Goal: Book appointment/travel/reservation

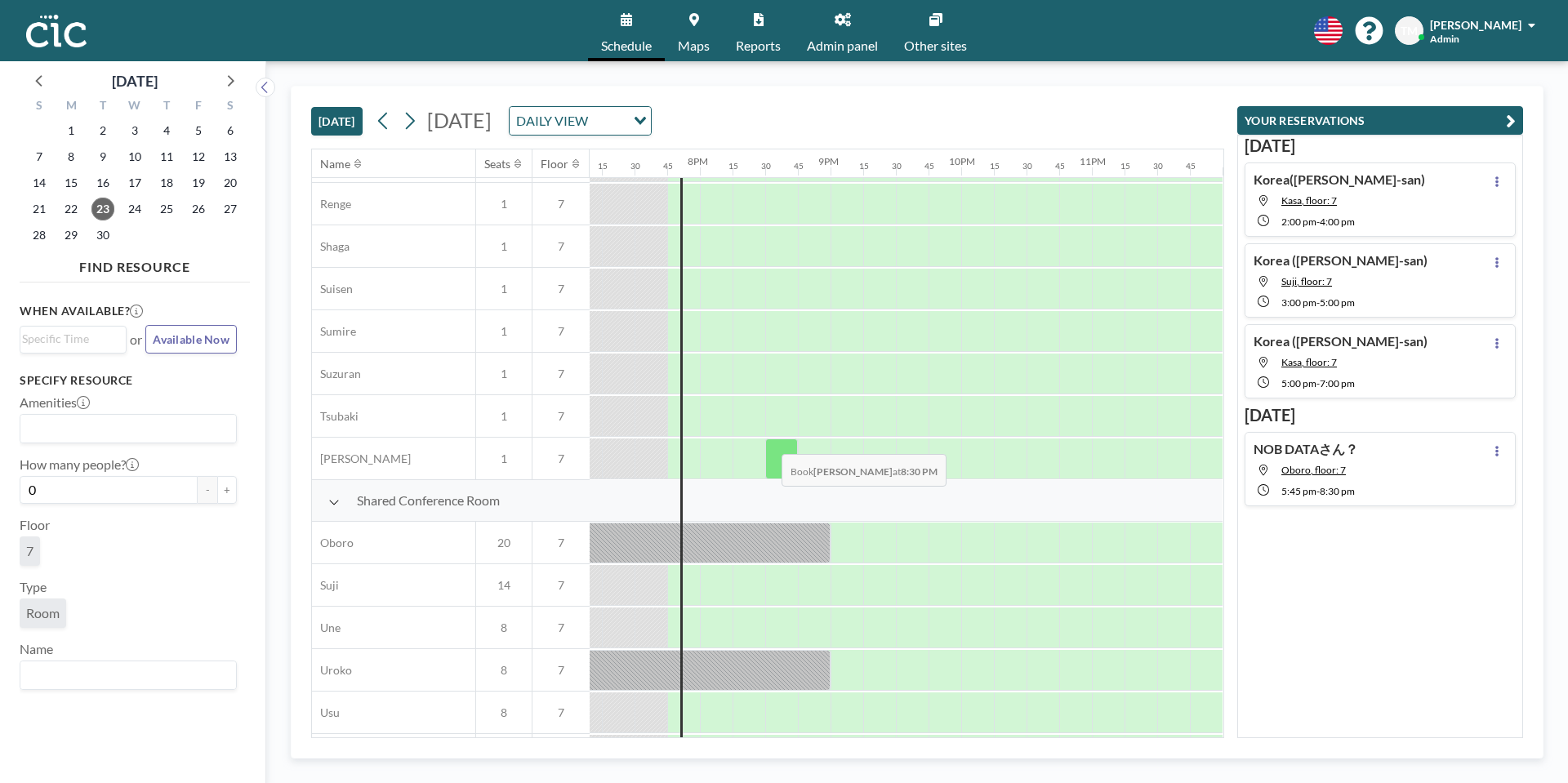
scroll to position [975, 2512]
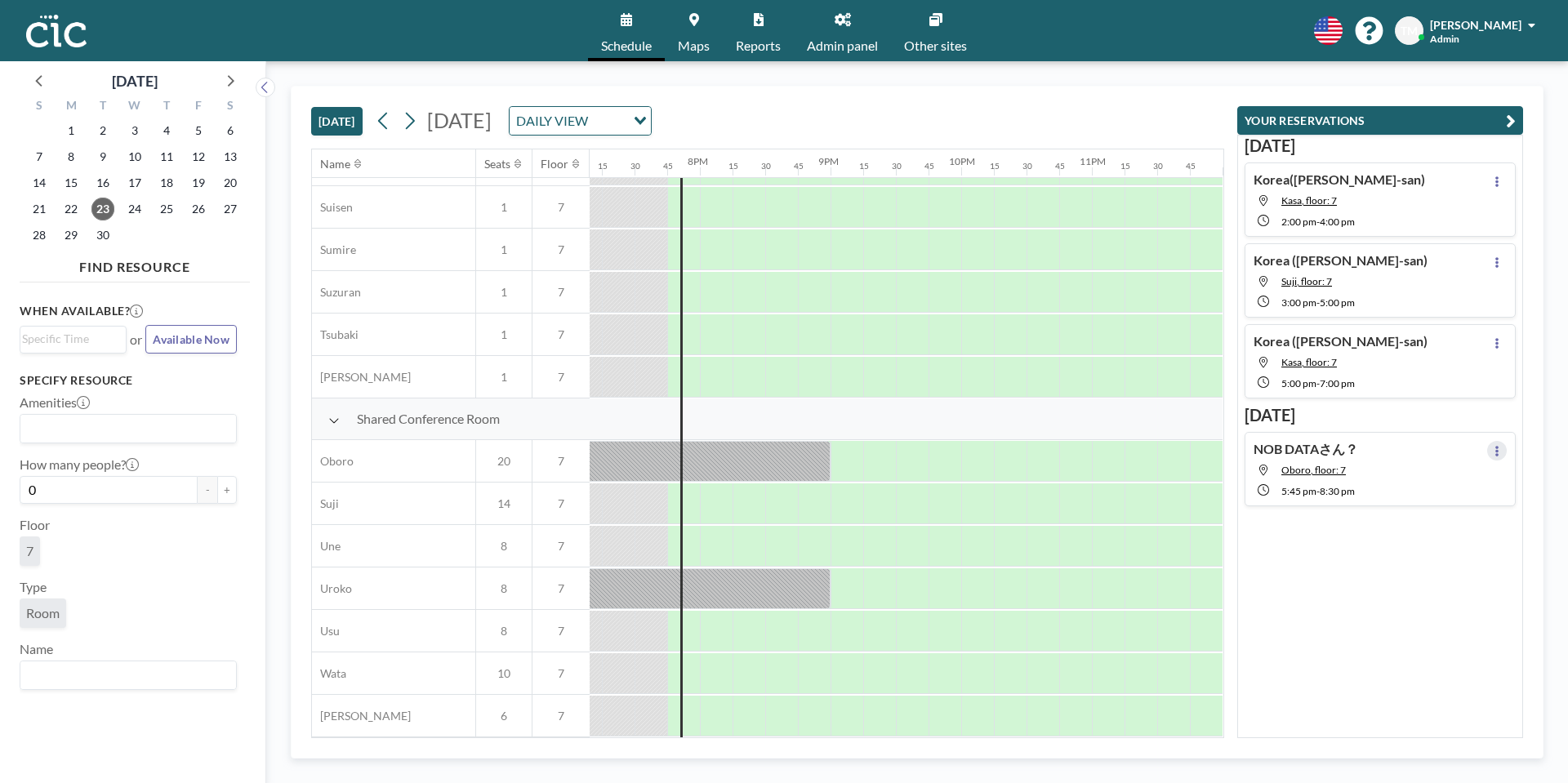
click at [1494, 452] on button at bounding box center [1496, 450] width 19 height 19
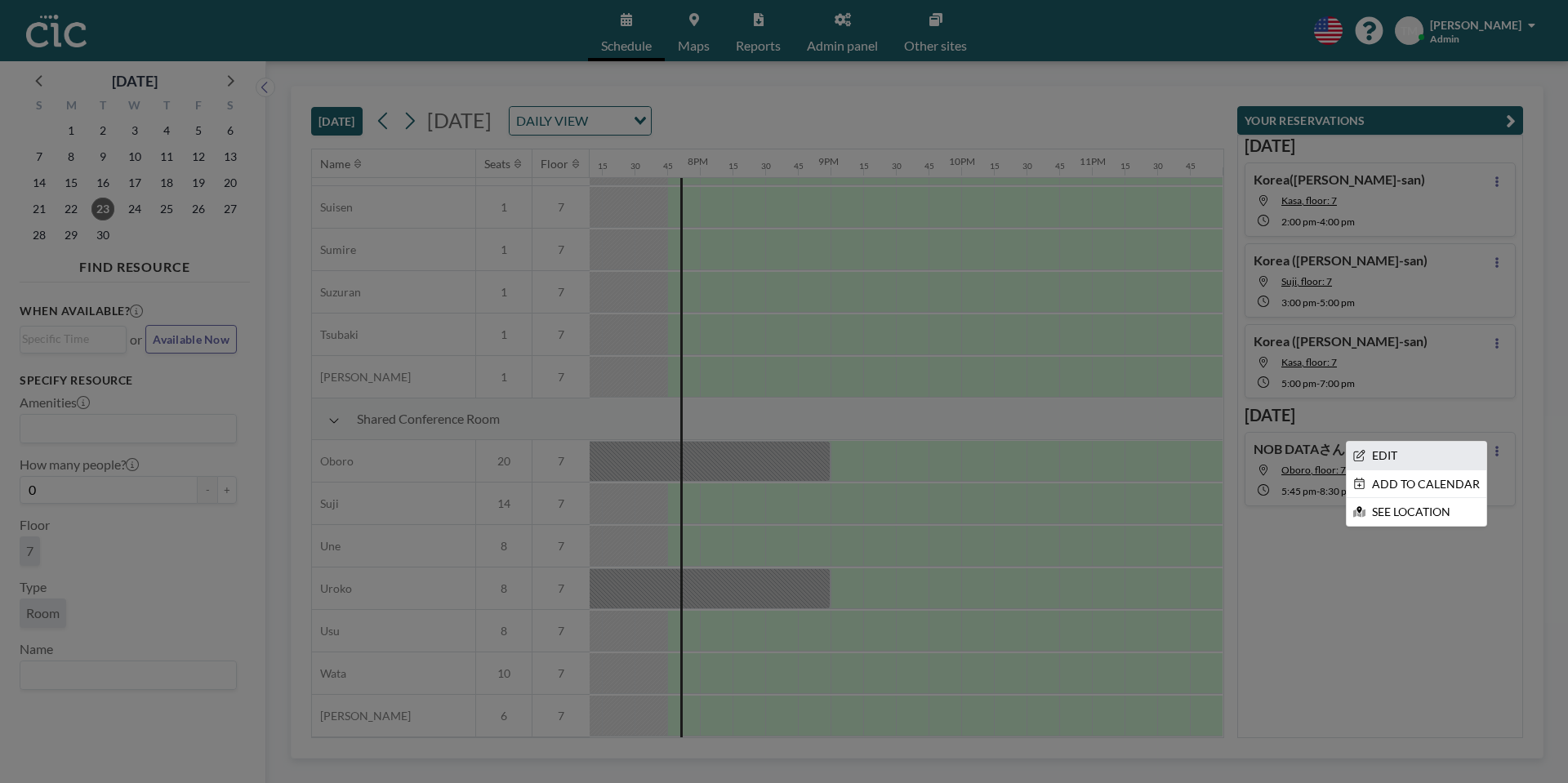
click at [1398, 460] on li "EDIT" at bounding box center [1416, 455] width 139 height 28
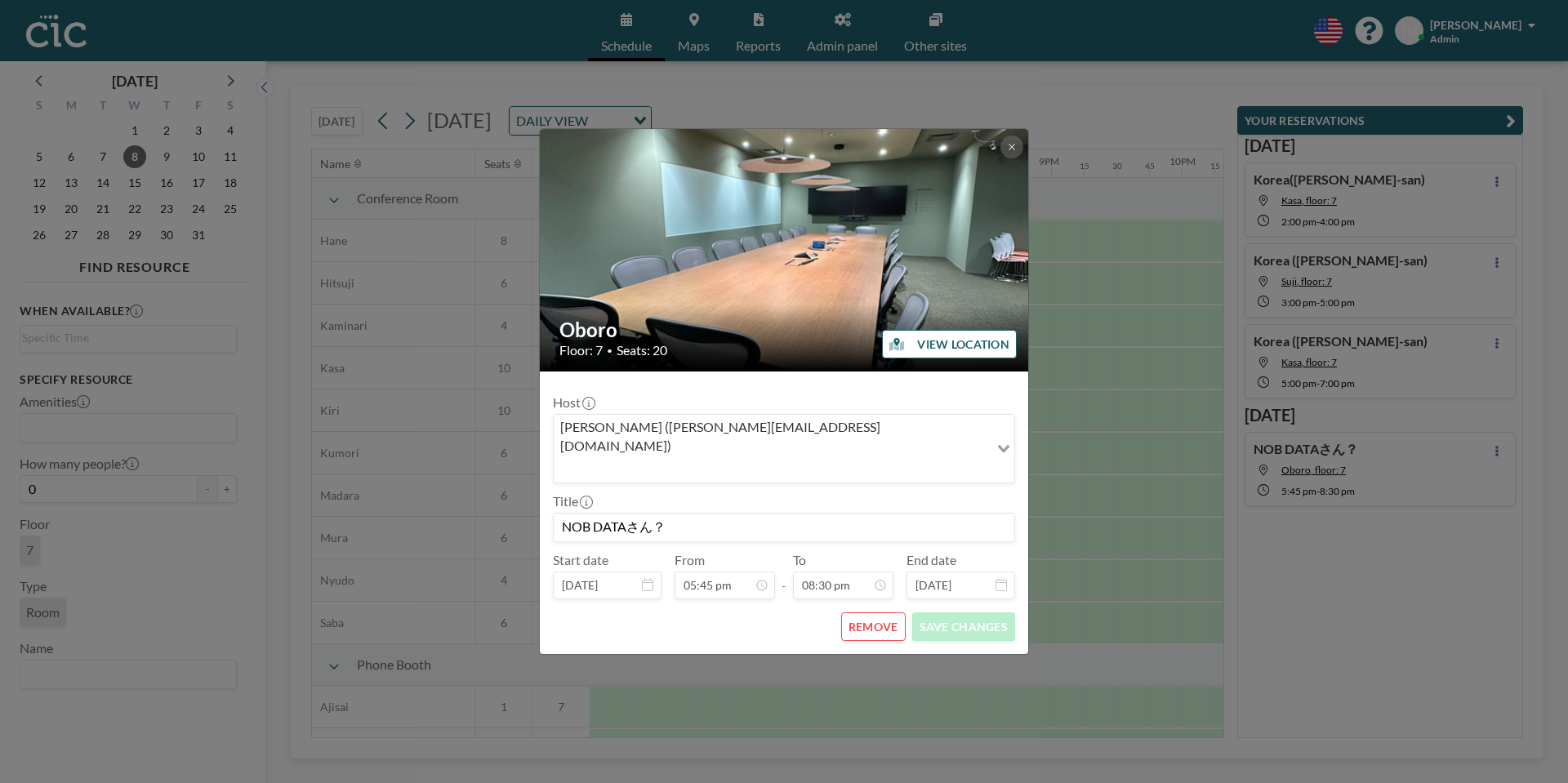
scroll to position [0, 2287]
click at [658, 514] on input "NOB DATAさん？" at bounding box center [783, 527] width 461 height 28
click at [674, 514] on input "NOB DATAさん？" at bounding box center [783, 527] width 461 height 28
type input "NOB DATAさん"
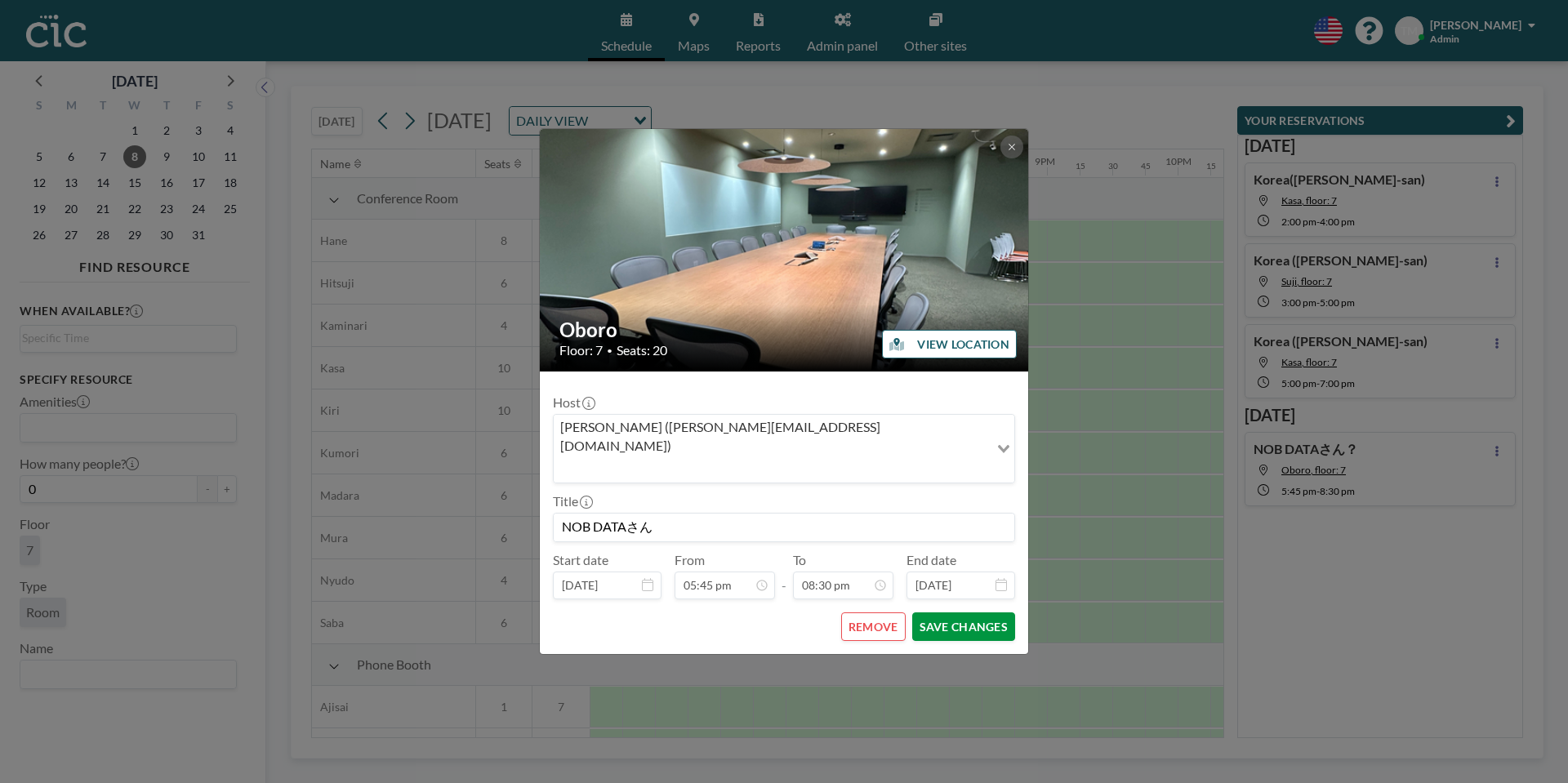
click at [956, 613] on button "SAVE CHANGES" at bounding box center [964, 627] width 103 height 29
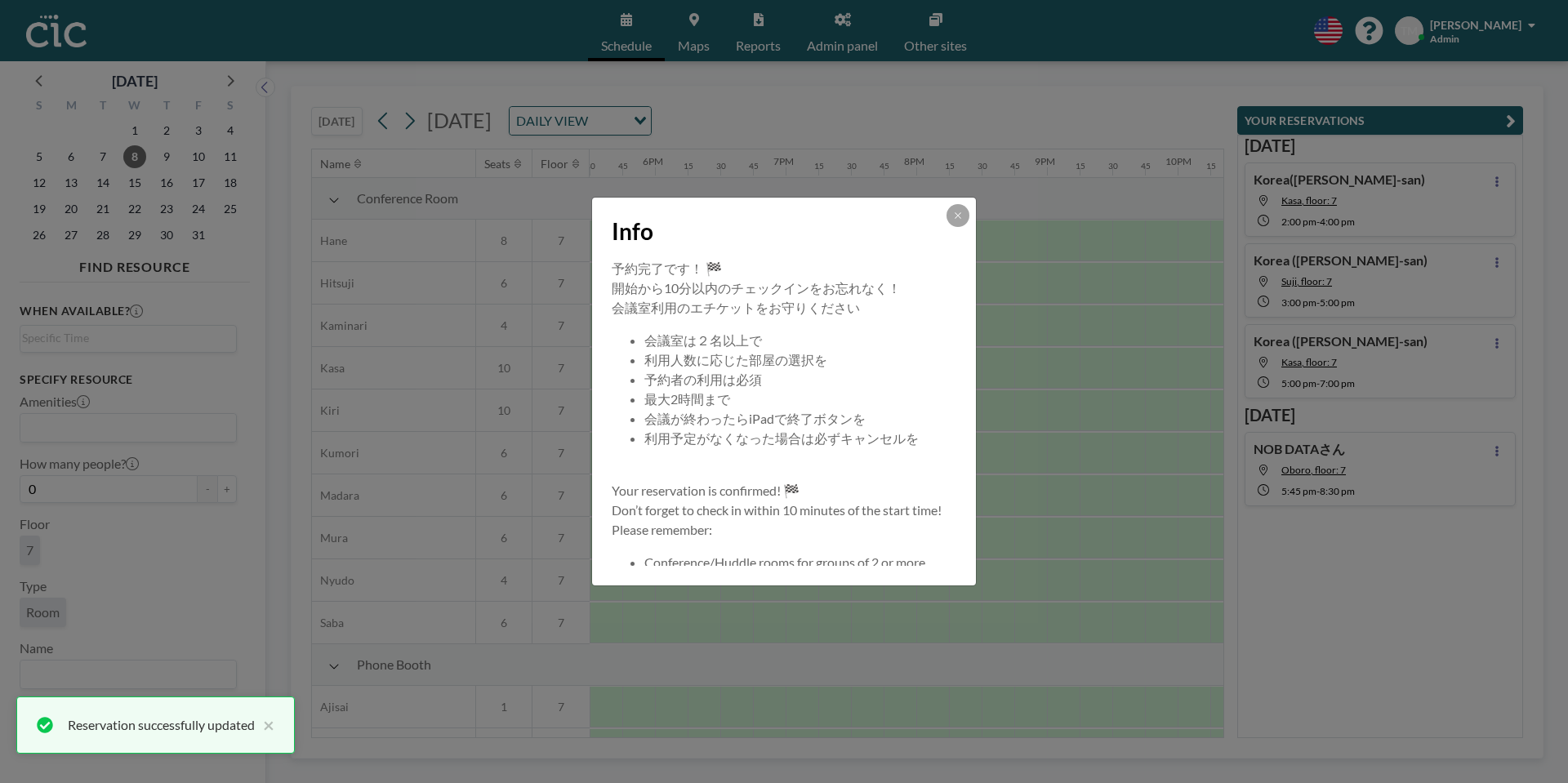
click at [947, 211] on button at bounding box center [957, 215] width 23 height 23
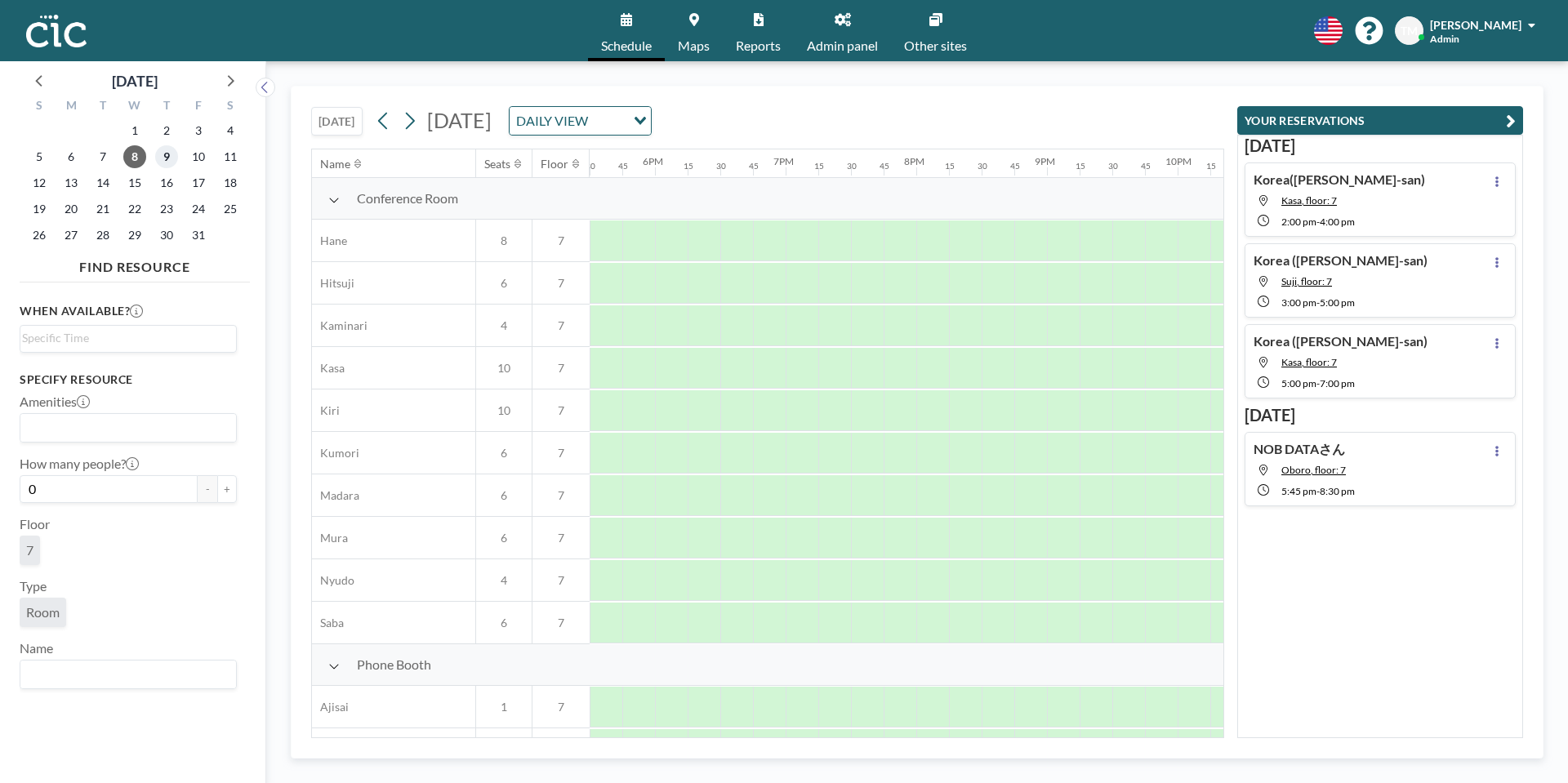
click at [169, 163] on span "9" at bounding box center [166, 156] width 23 height 23
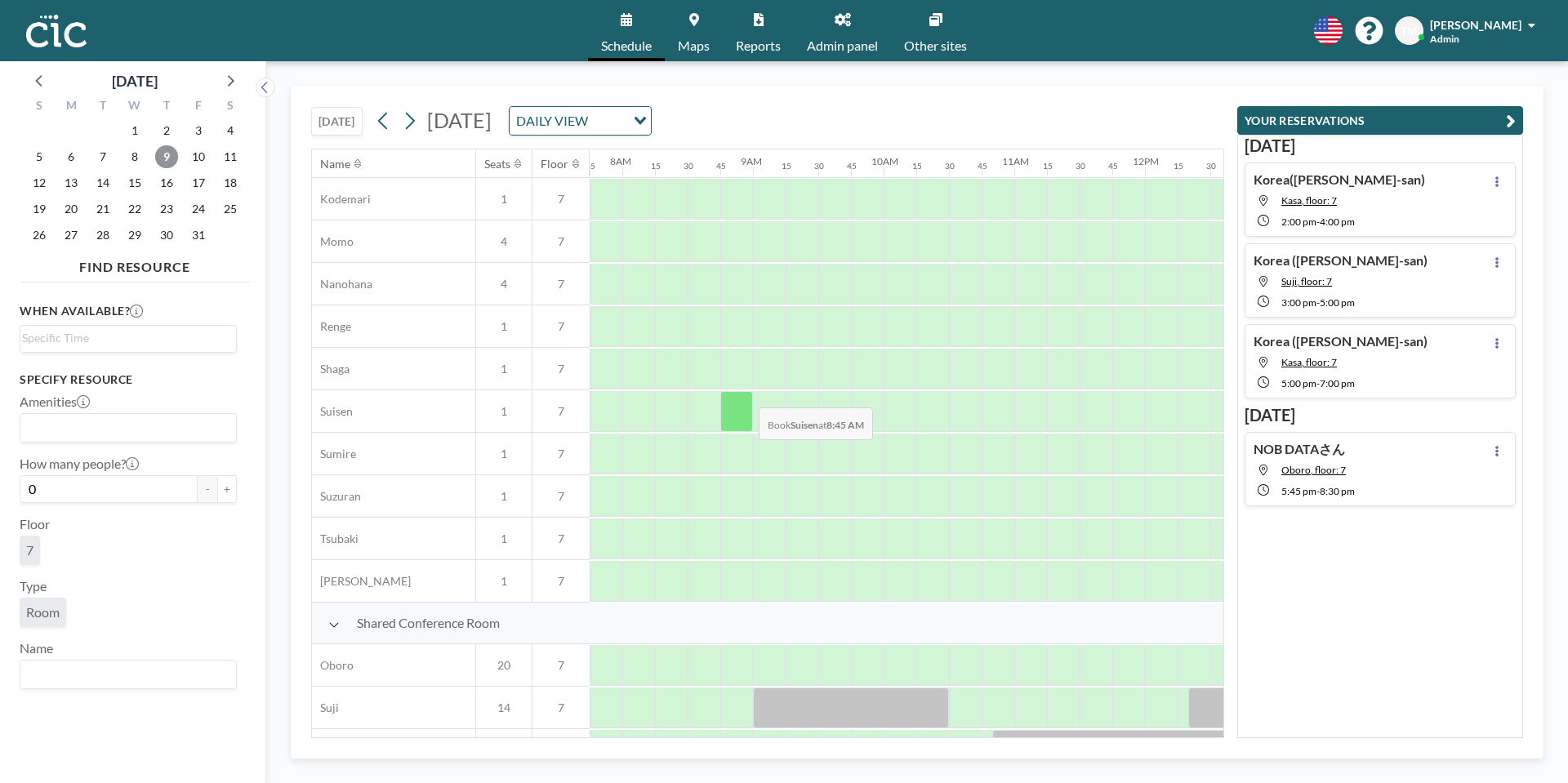
scroll to position [975, 1012]
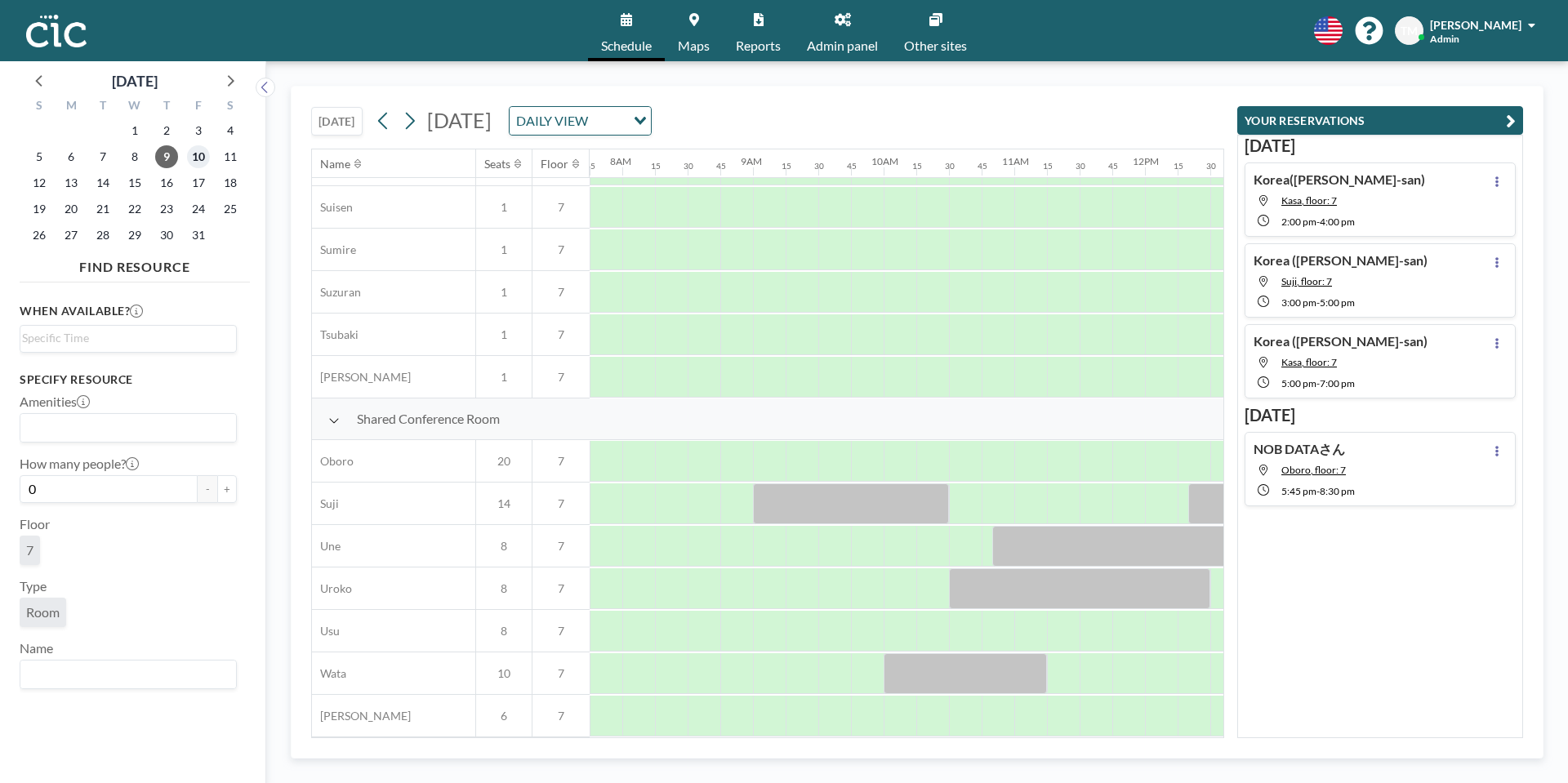
click at [191, 163] on span "10" at bounding box center [198, 156] width 23 height 23
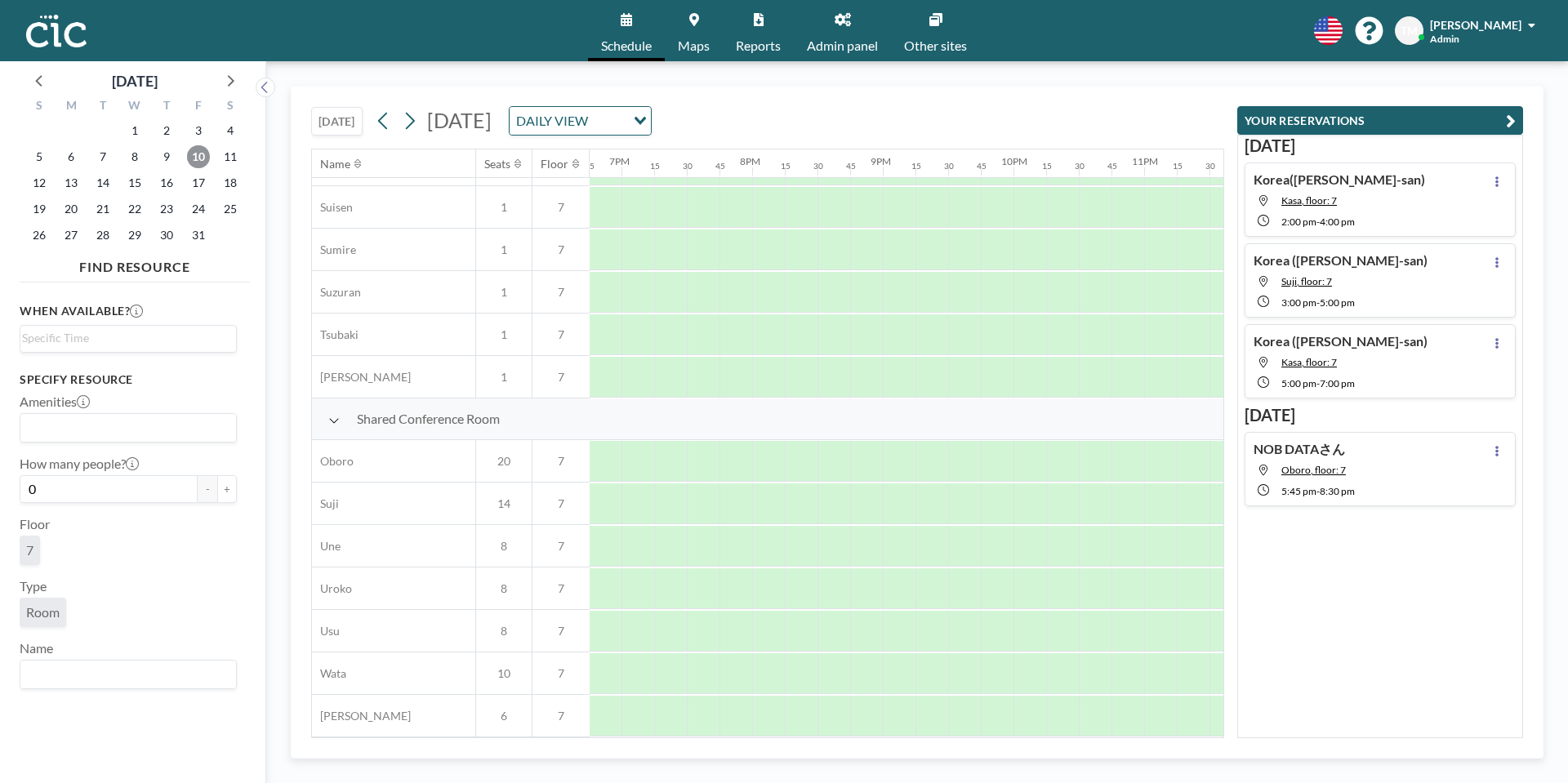
scroll to position [975, 2512]
drag, startPoint x: 748, startPoint y: 736, endPoint x: 1154, endPoint y: 720, distance: 406.3
click at [1154, 720] on div "Name Seats Floor 12AM 15 30 45 1AM 15 30 45 2AM 15 30 45 3AM 15 30 45 4AM 15 30…" at bounding box center [768, 443] width 912 height 587
click at [849, 454] on div at bounding box center [853, 461] width 33 height 41
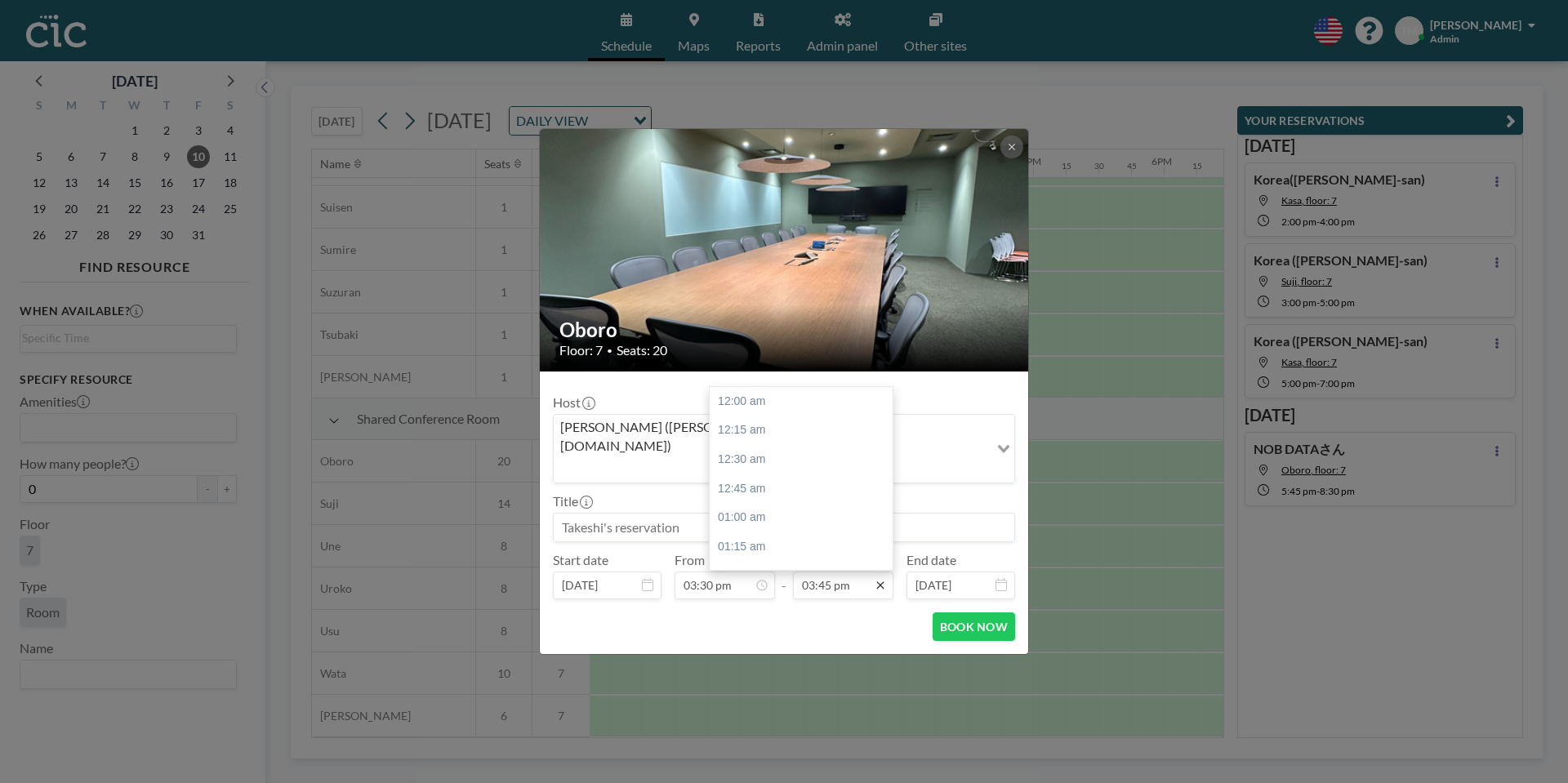
scroll to position [1830, 0]
click at [795, 474] on div "04:30 pm" at bounding box center [805, 488] width 192 height 29
type input "04:30 pm"
click at [686, 514] on input at bounding box center [783, 527] width 461 height 28
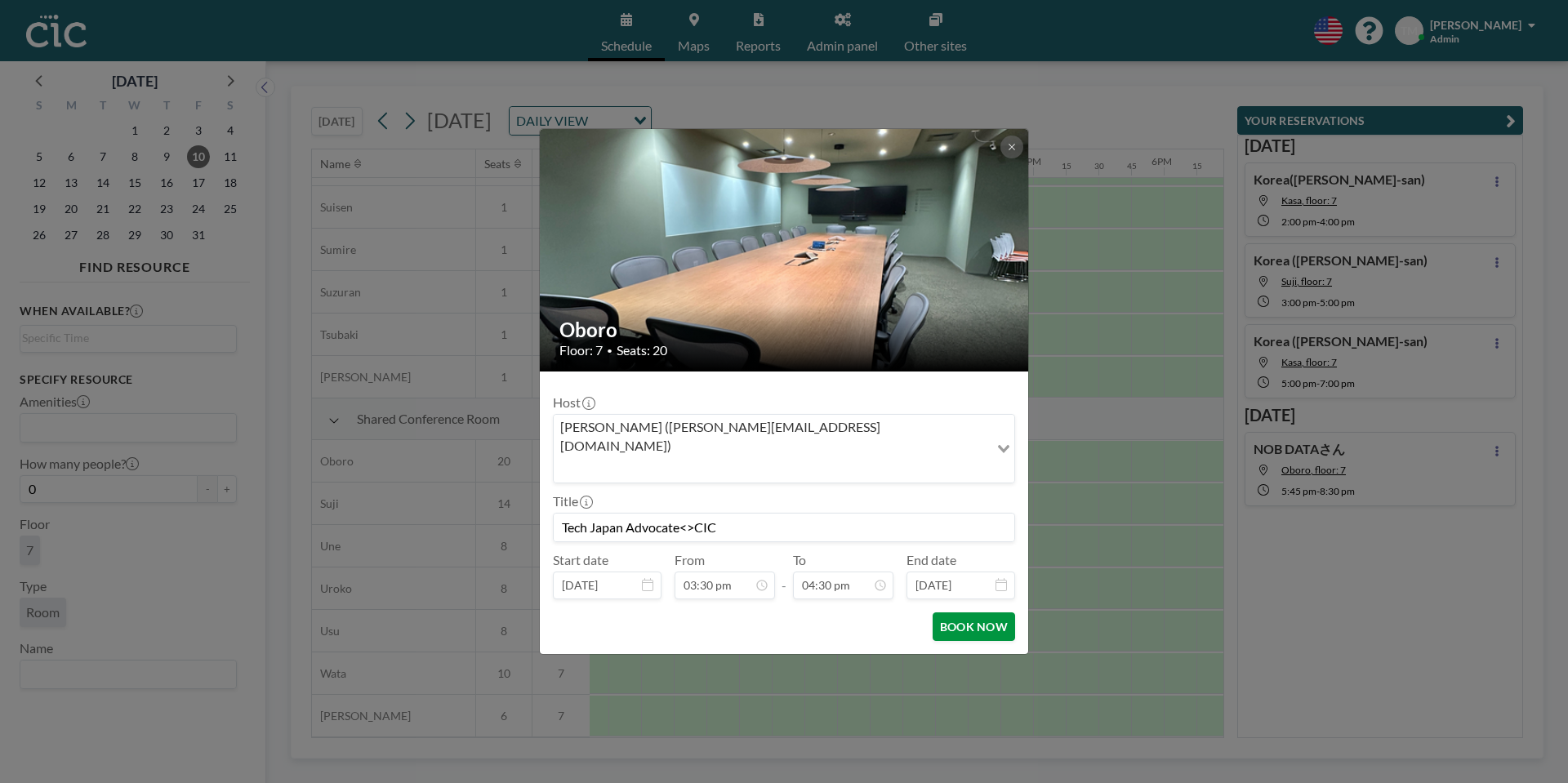
type input "Tech Japan Advocate<>CIC"
click at [972, 613] on button "BOOK NOW" at bounding box center [974, 627] width 82 height 29
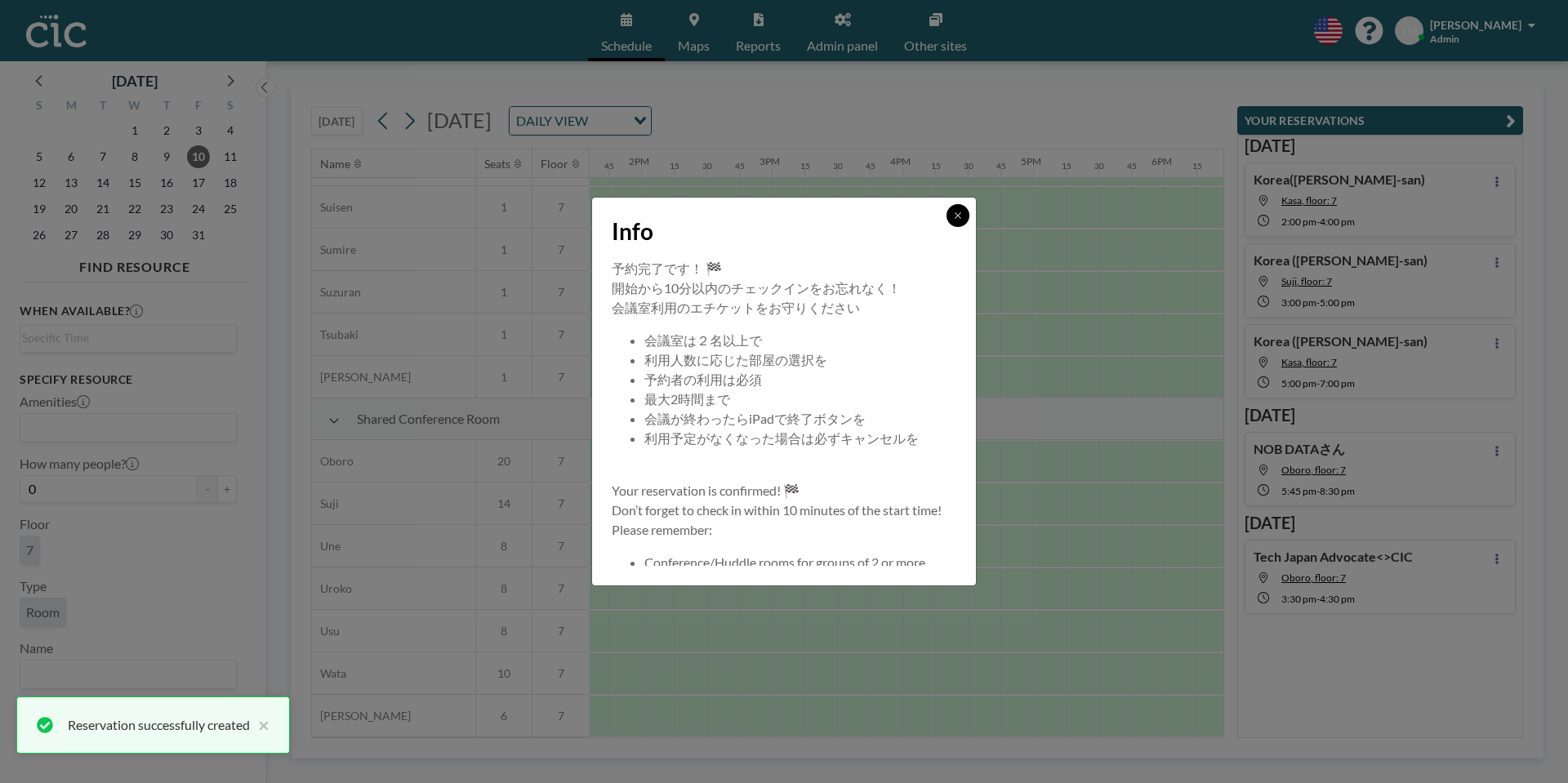
click at [960, 224] on button at bounding box center [957, 215] width 23 height 23
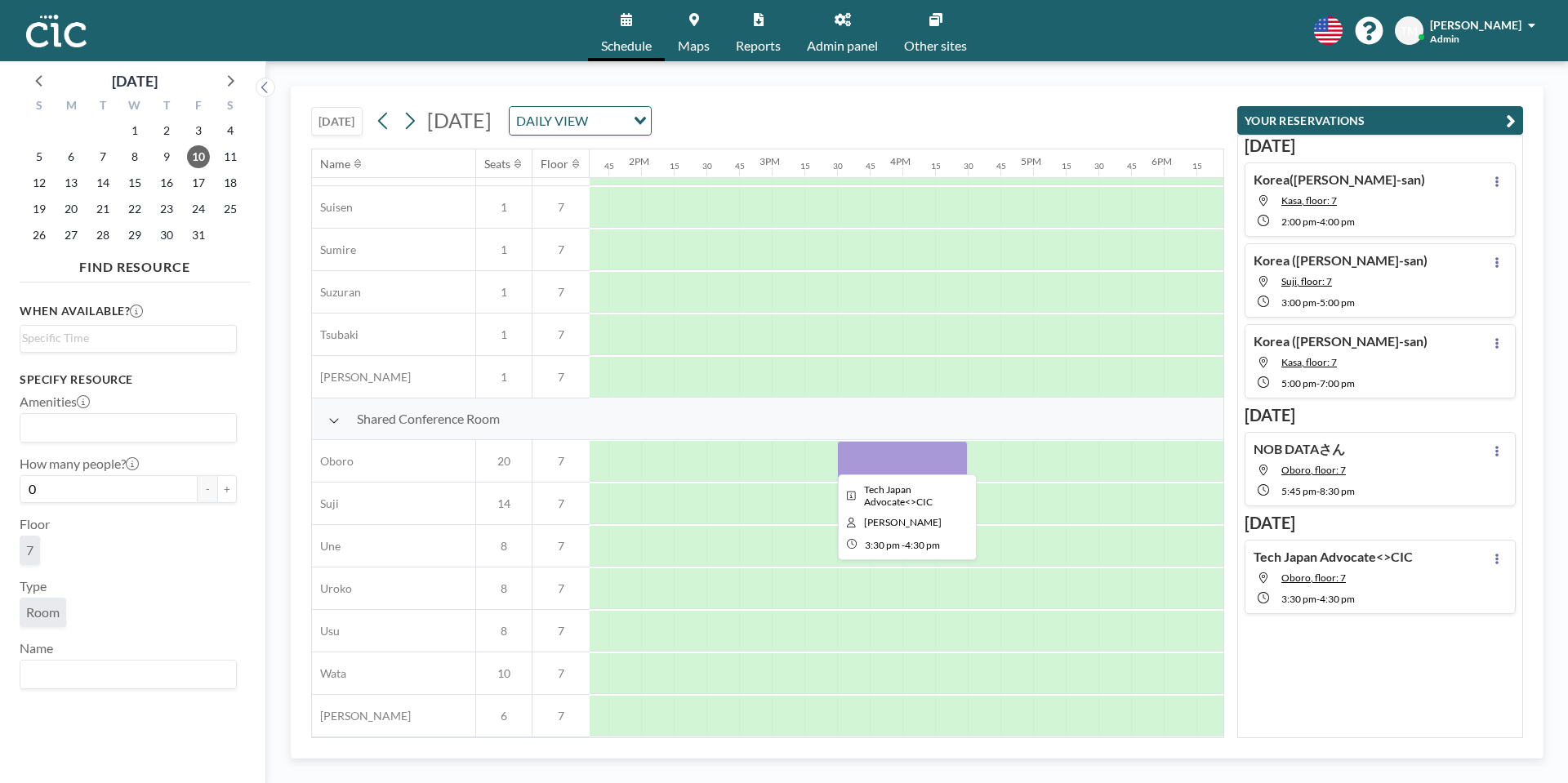
click at [949, 462] on div at bounding box center [902, 461] width 131 height 41
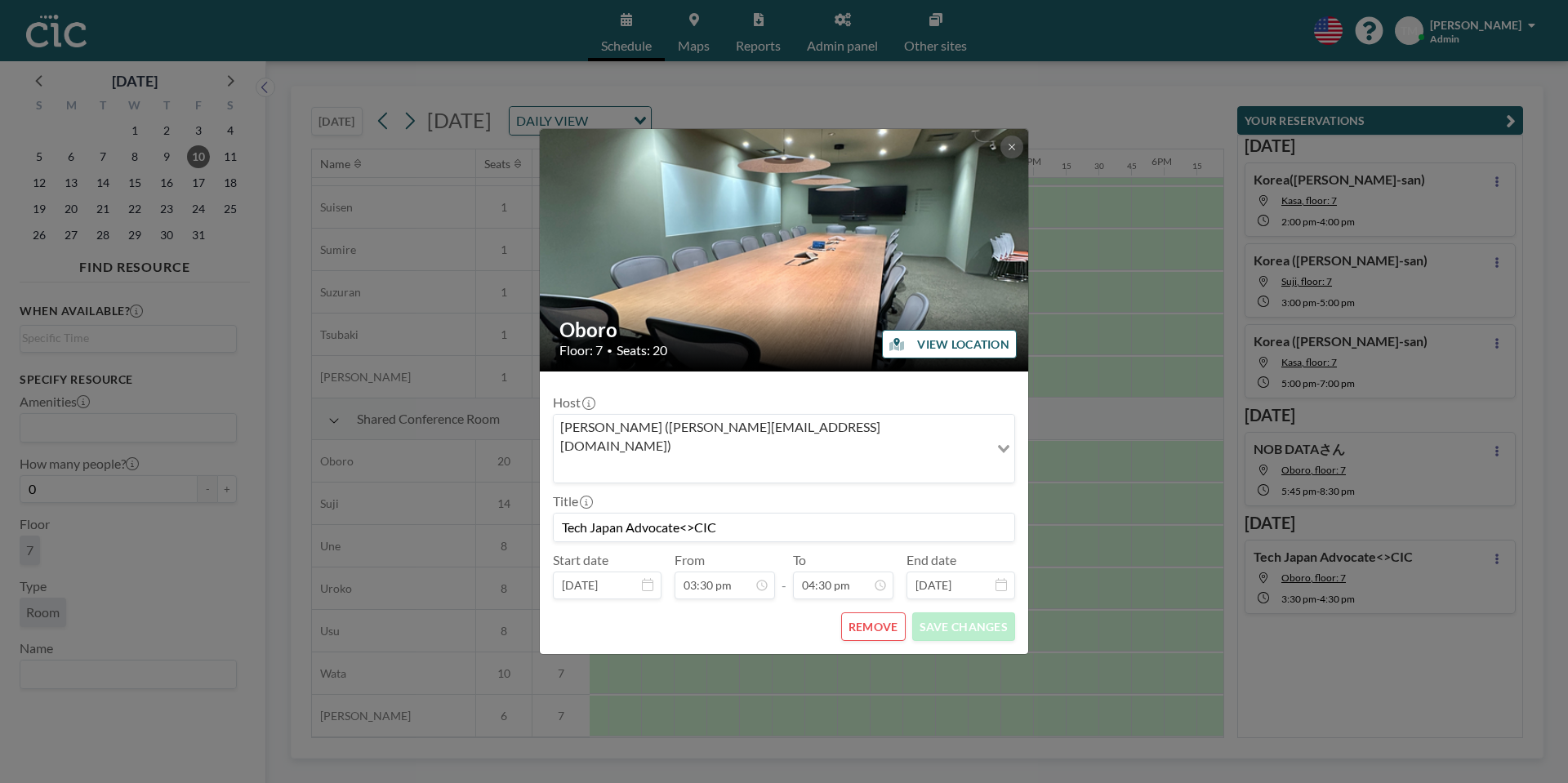
click at [623, 514] on input "Tech Japan Advocate<>CIC" at bounding box center [783, 527] width 461 height 28
type input "Tech VN Advocate<>CIC"
click at [965, 613] on button "SAVE CHANGES" at bounding box center [964, 627] width 103 height 29
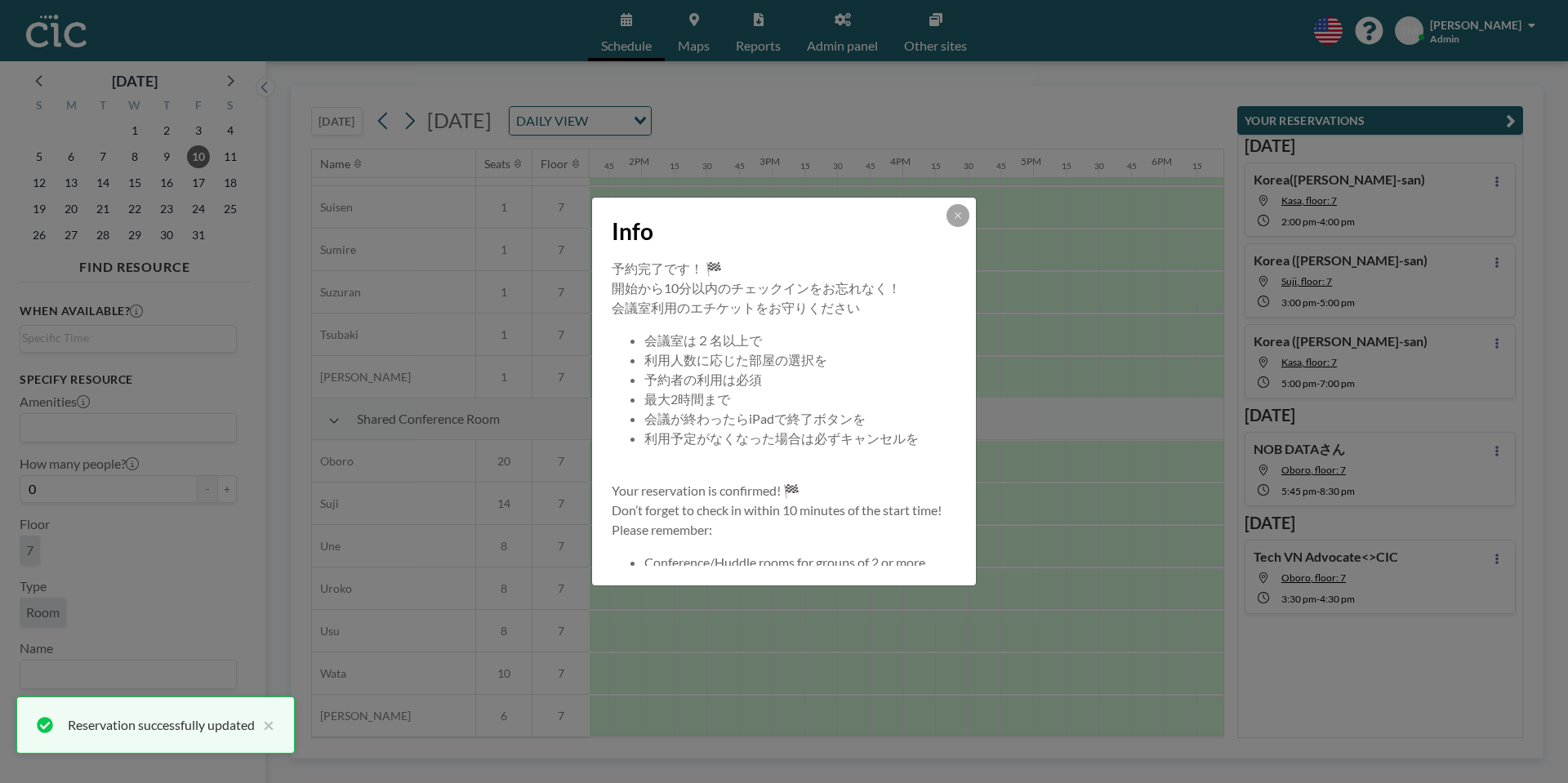
click at [954, 215] on icon at bounding box center [958, 216] width 10 height 10
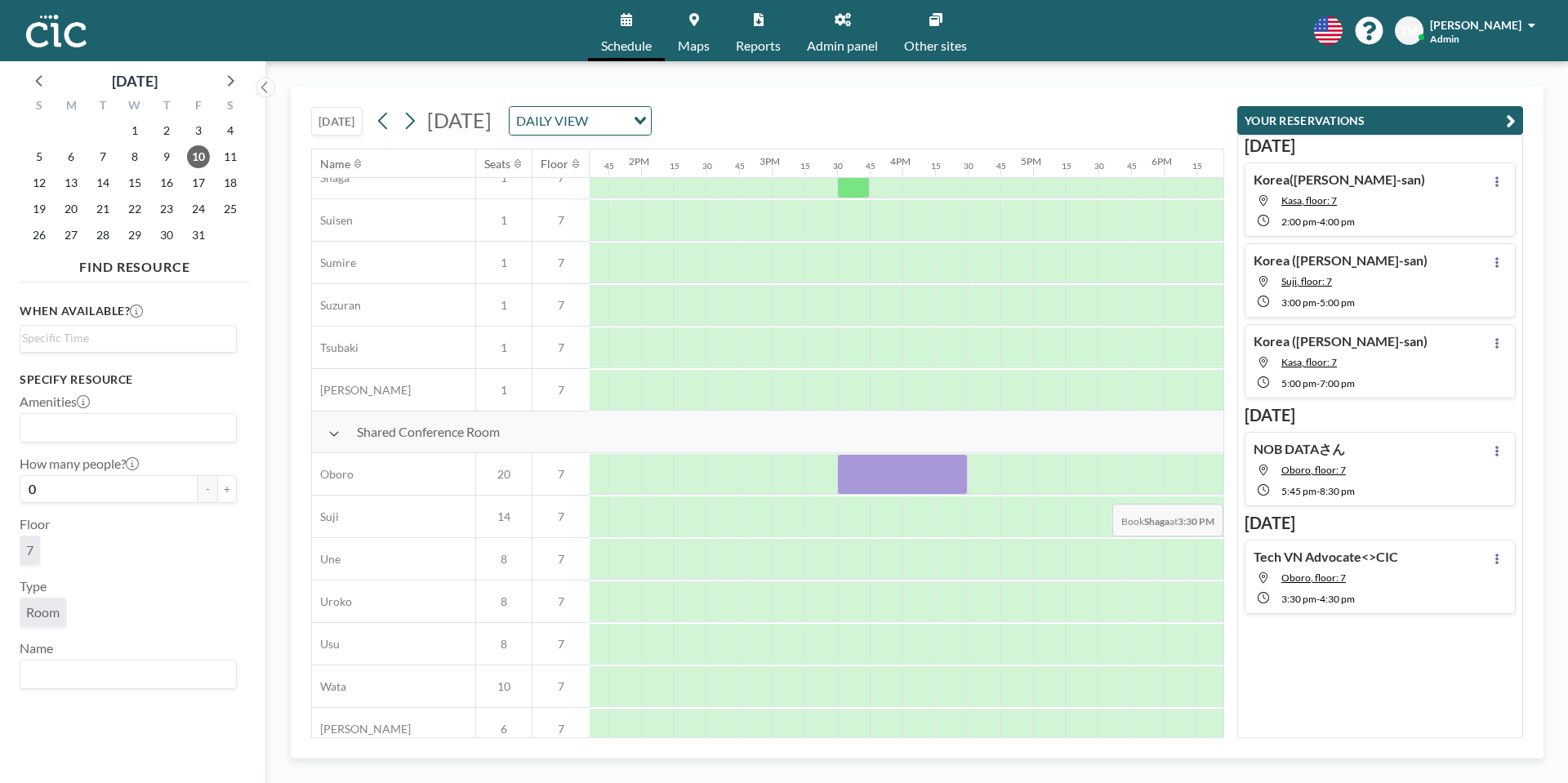
scroll to position [975, 1778]
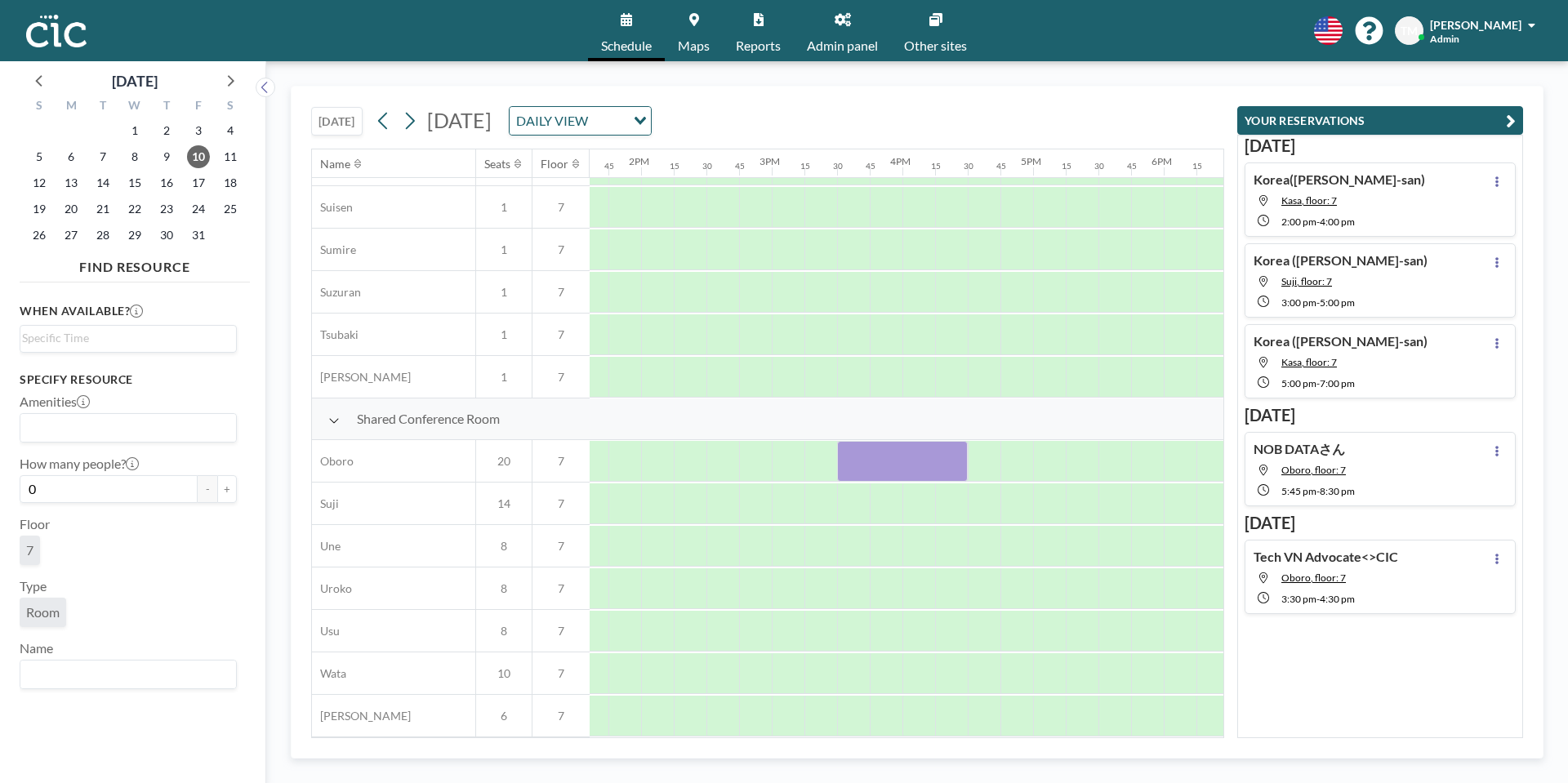
click at [345, 122] on button "[DATE]" at bounding box center [337, 121] width 51 height 29
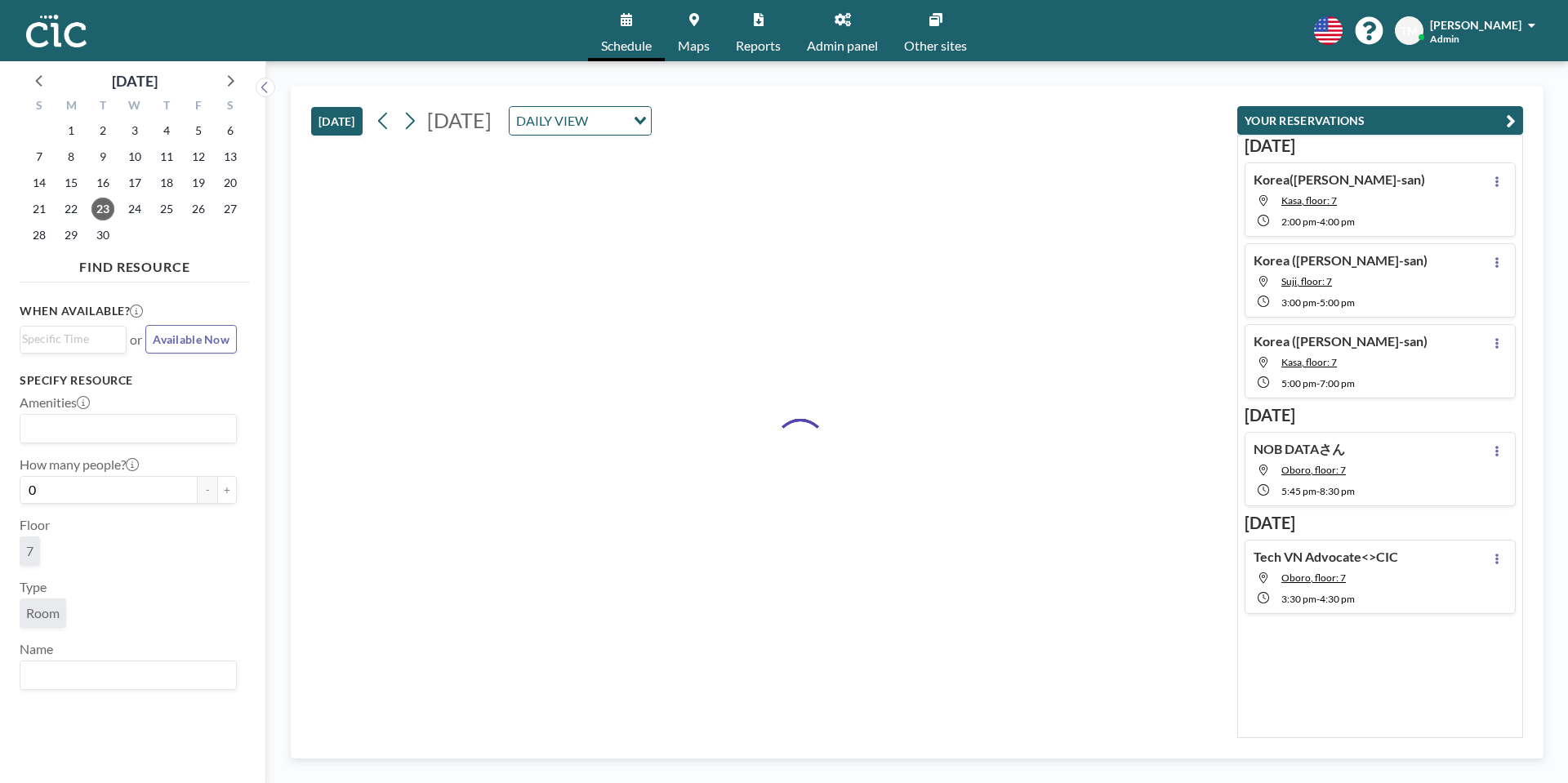
click at [346, 122] on button "[DATE]" at bounding box center [337, 121] width 51 height 29
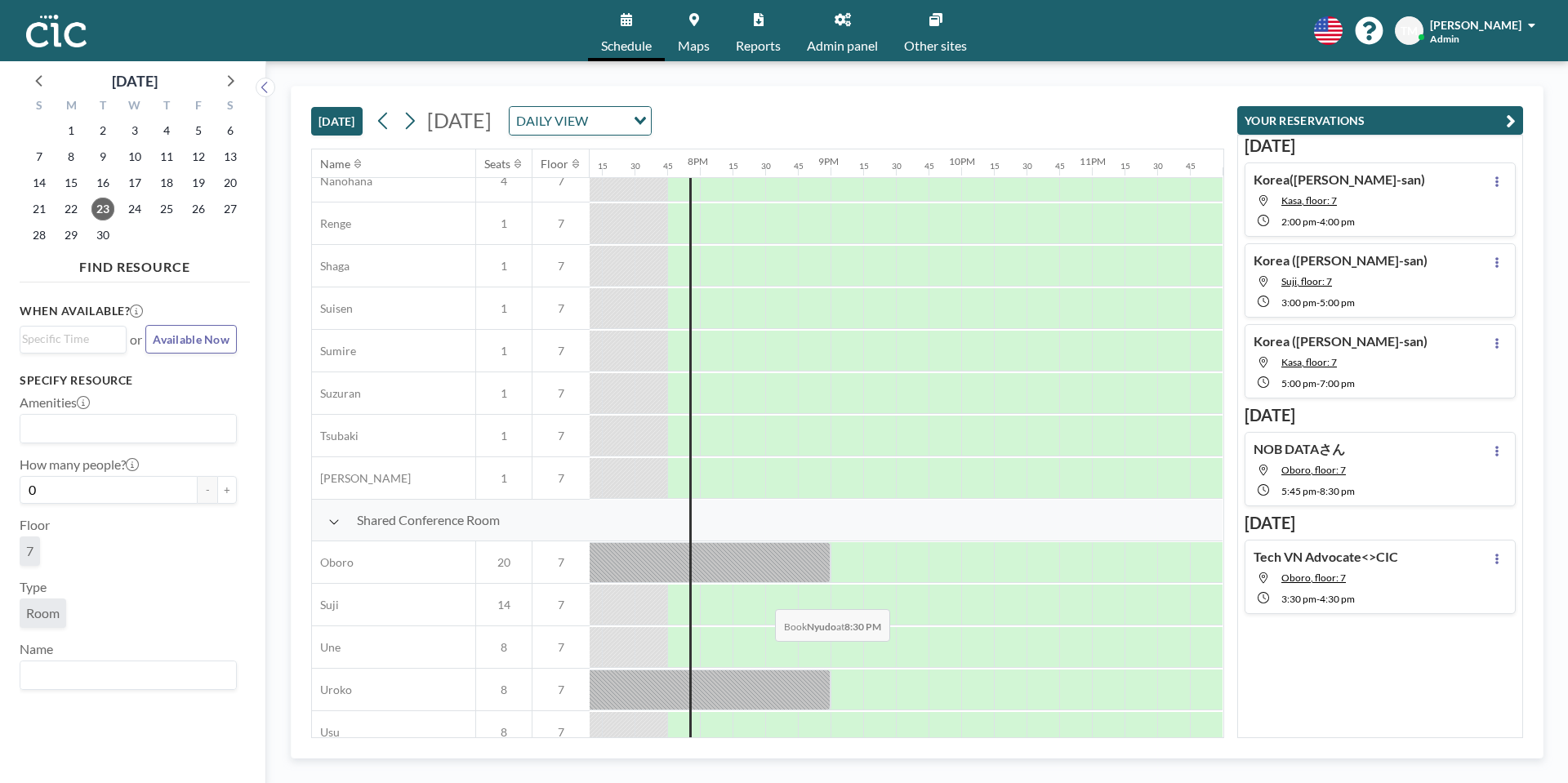
scroll to position [975, 2512]
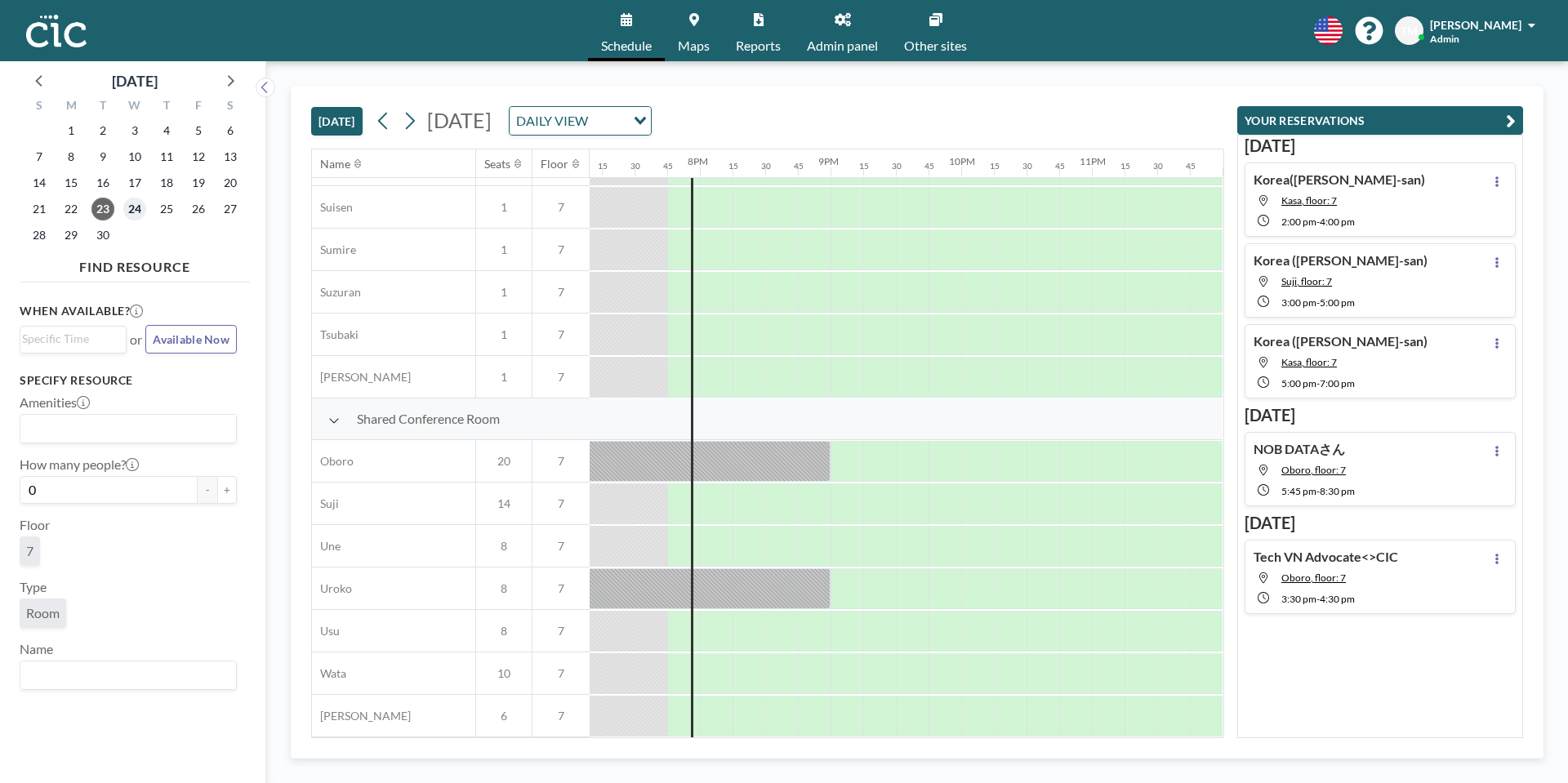
click at [125, 208] on span "24" at bounding box center [134, 208] width 23 height 23
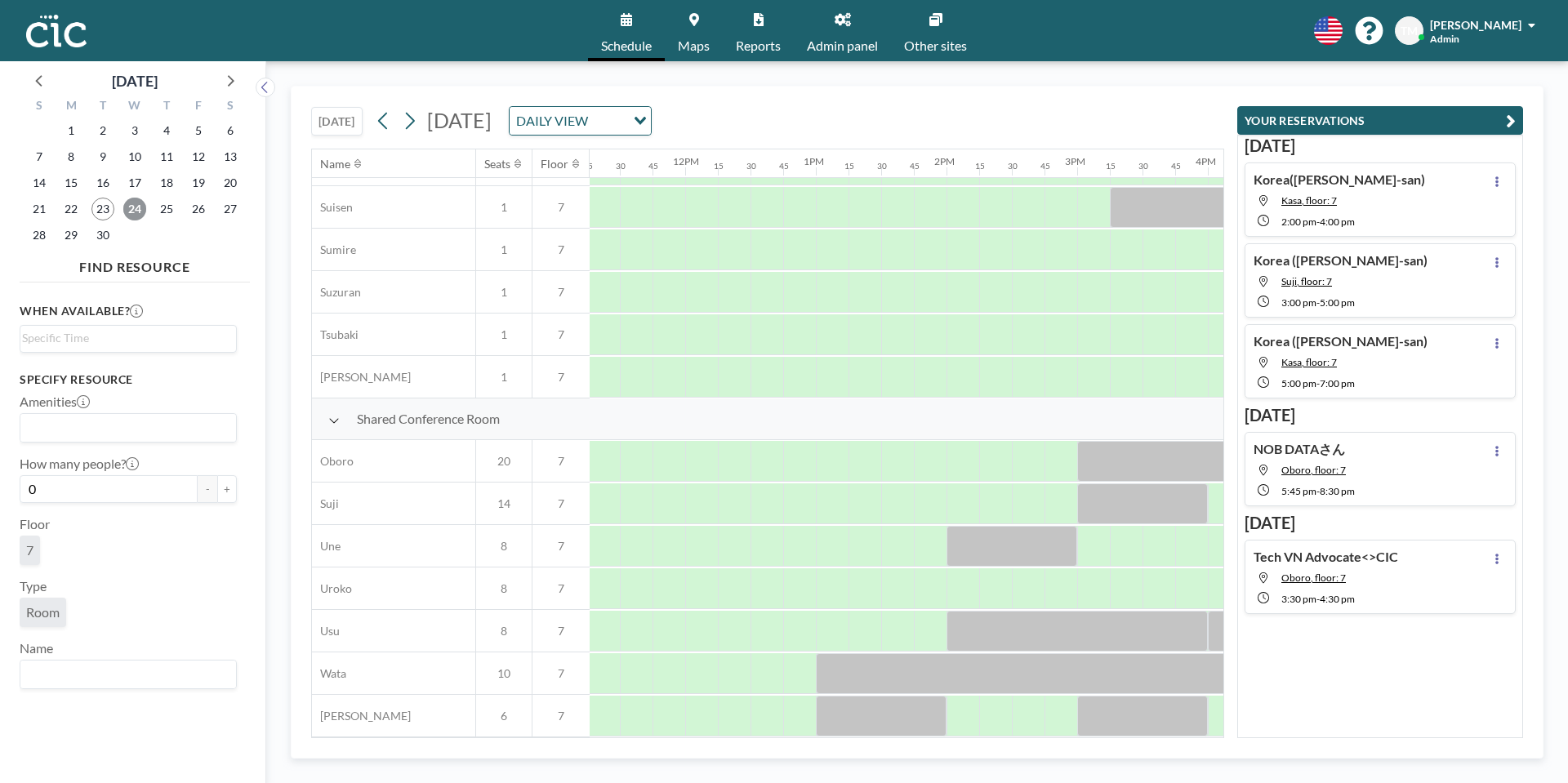
scroll to position [975, 1476]
drag, startPoint x: 863, startPoint y: 740, endPoint x: 791, endPoint y: 737, distance: 72.1
click at [799, 739] on div "[DATE] [DATE] DAILY VIEW Loading... Name Seats Floor 12AM 15 30 45 1AM 15 30 45…" at bounding box center [917, 422] width 1252 height 673
drag, startPoint x: 790, startPoint y: 737, endPoint x: 733, endPoint y: 734, distance: 57.1
click at [734, 734] on div "Name Seats Floor 12AM 15 30 45 1AM 15 30 45 2AM 15 30 45 3AM 15 30 45 4AM 15 30…" at bounding box center [767, 443] width 912 height 589
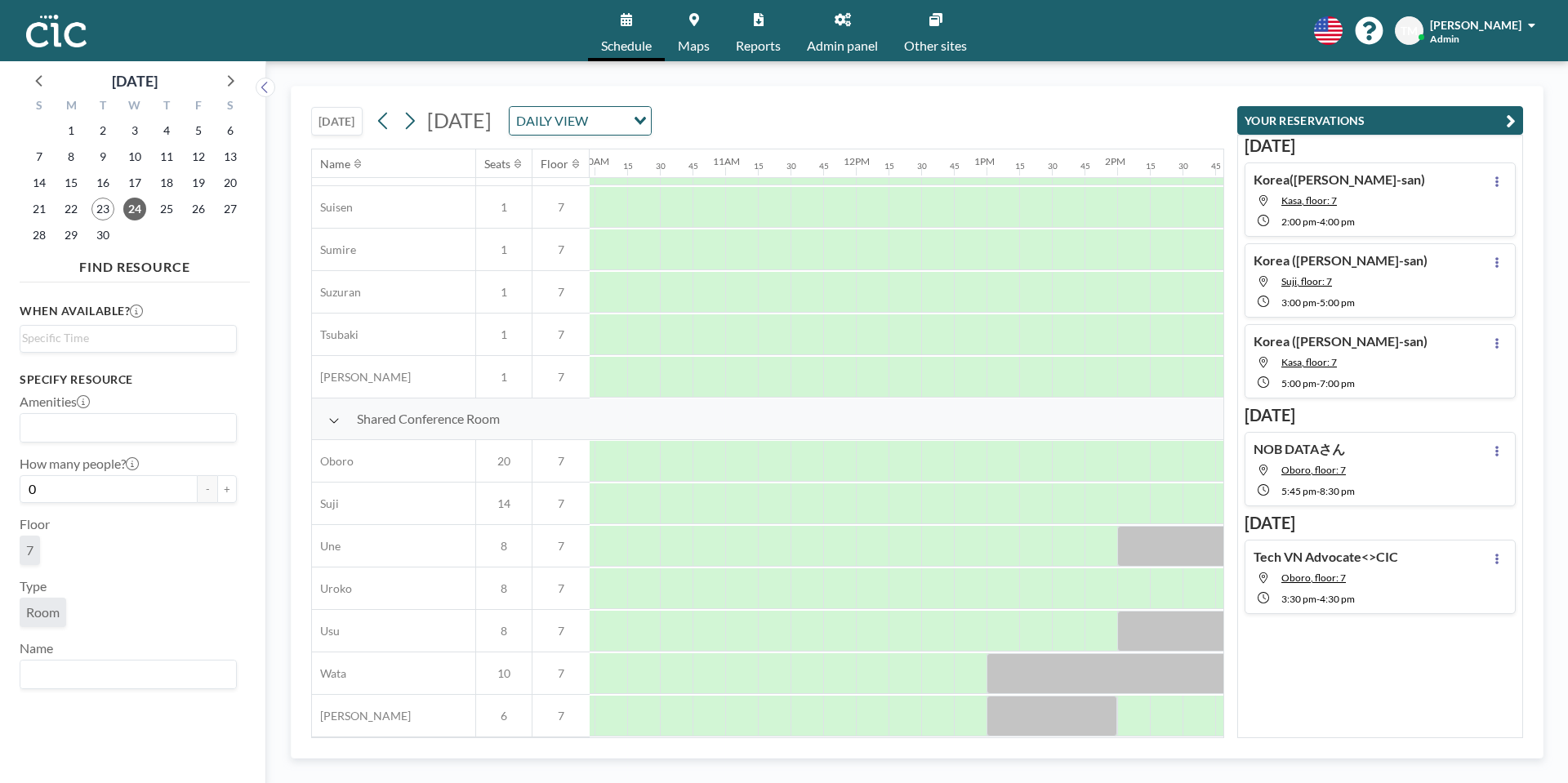
scroll to position [975, 1156]
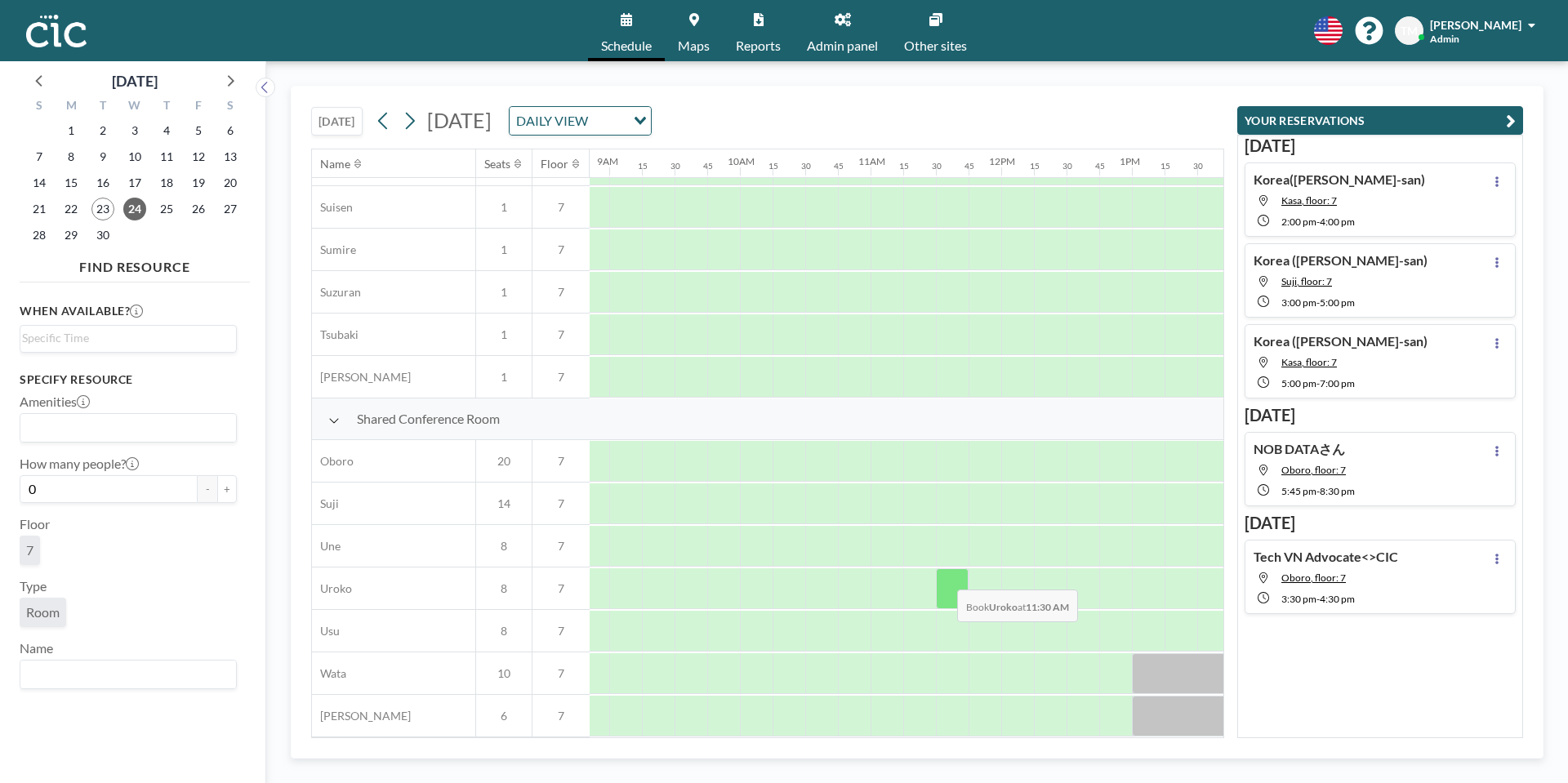
click at [943, 577] on div at bounding box center [952, 588] width 33 height 41
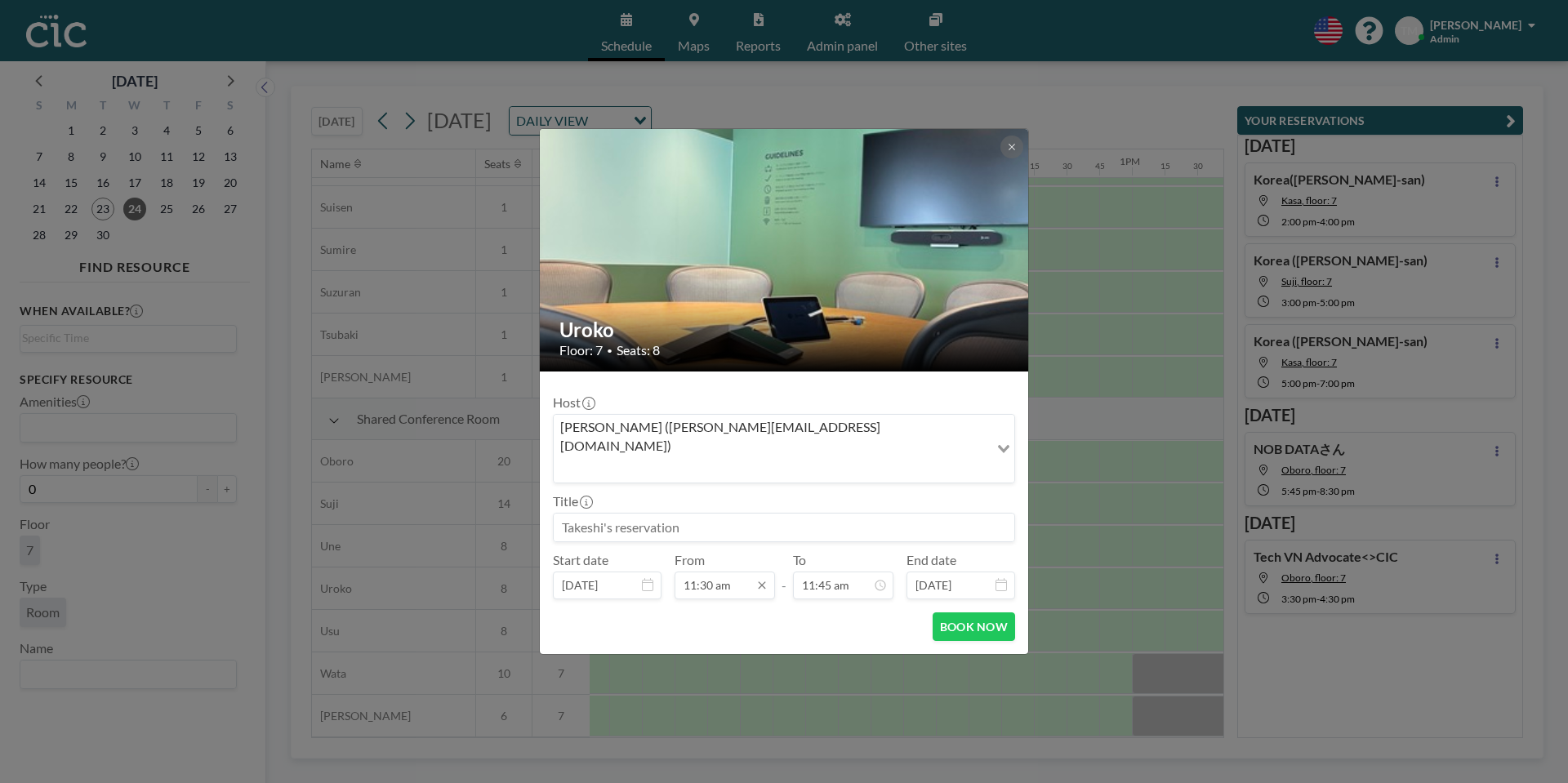
scroll to position [1336, 0]
click at [709, 572] on input "11:30 am" at bounding box center [724, 585] width 101 height 28
click at [708, 572] on input "11:30 am" at bounding box center [724, 585] width 101 height 28
type input "11:20 am"
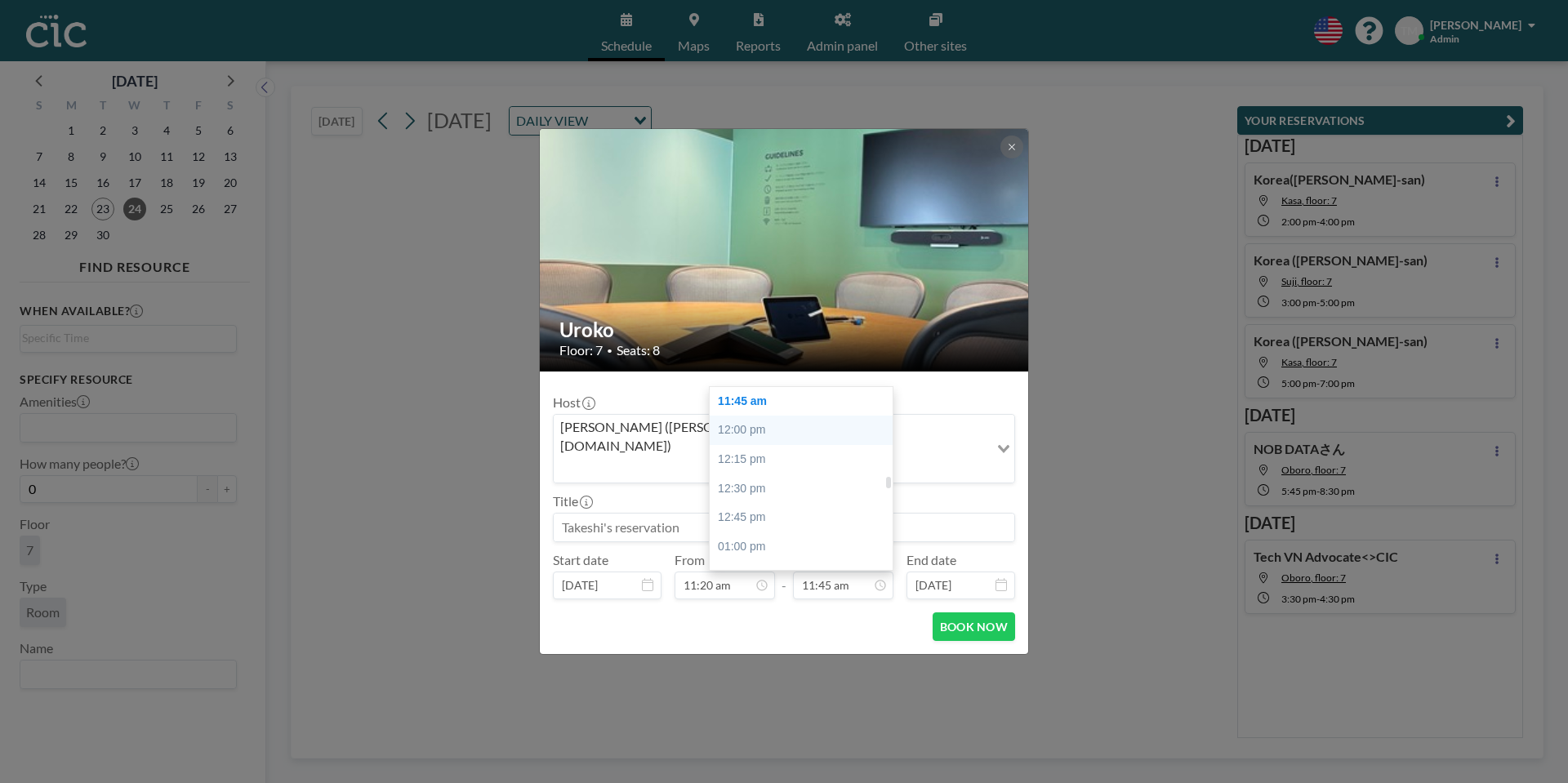
click at [763, 415] on div "12:00 pm" at bounding box center [805, 430] width 192 height 29
type input "12:00 pm"
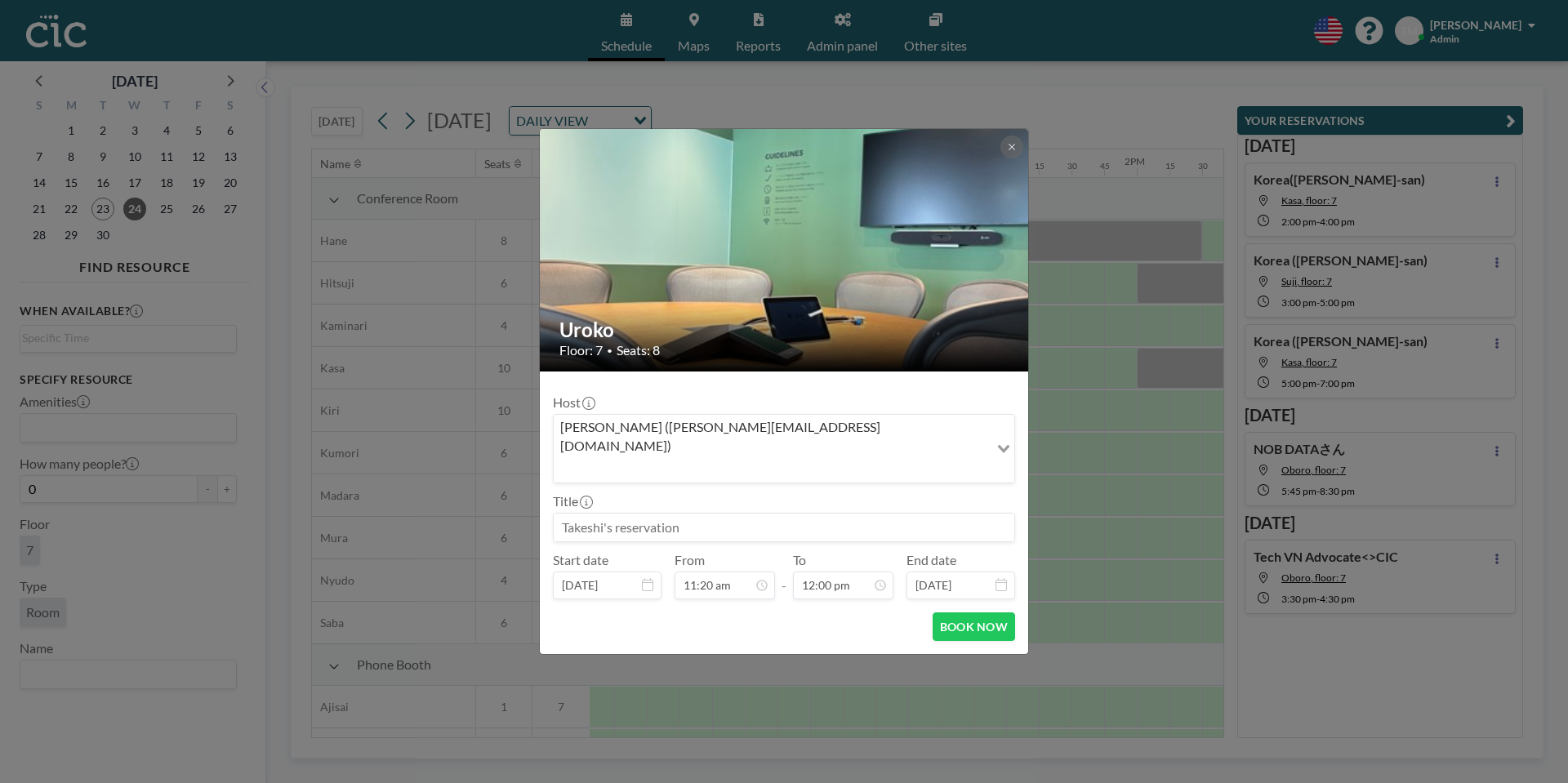
click at [701, 514] on input at bounding box center [783, 527] width 461 height 28
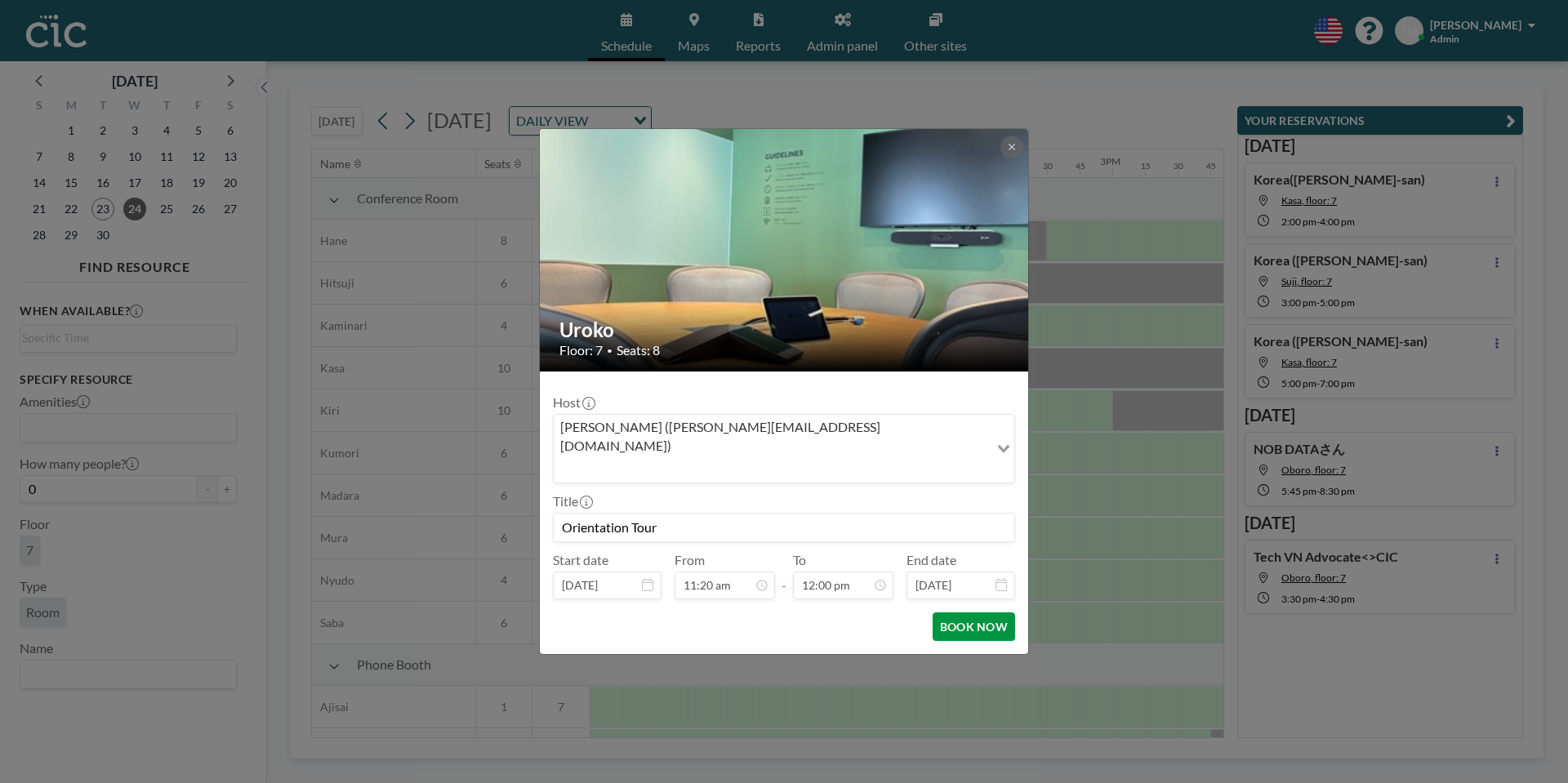
scroll to position [1395, 0]
type input "Orientation Tour"
click at [968, 613] on button "BOOK NOW" at bounding box center [974, 627] width 82 height 29
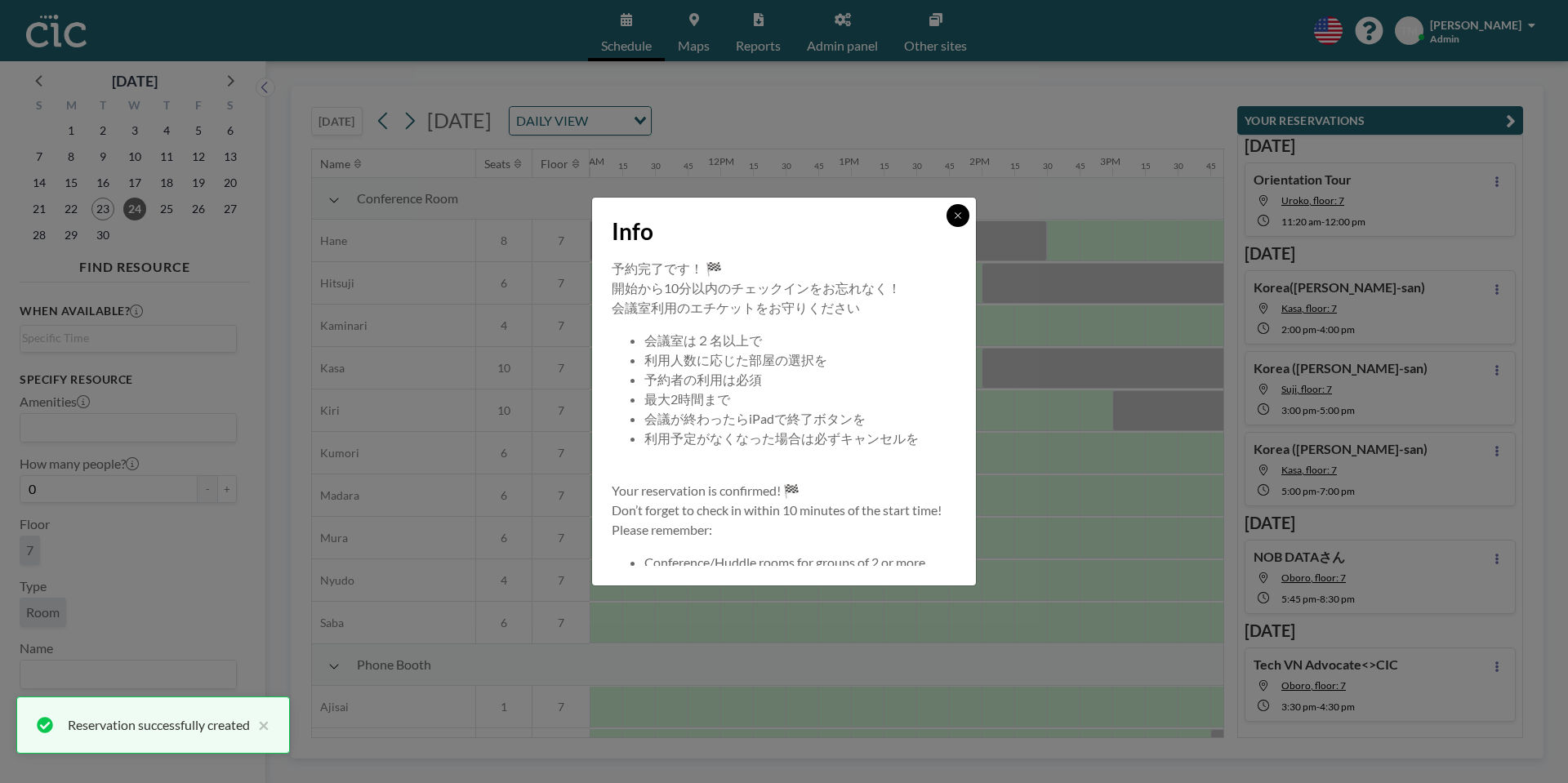
click at [963, 222] on button at bounding box center [957, 215] width 23 height 23
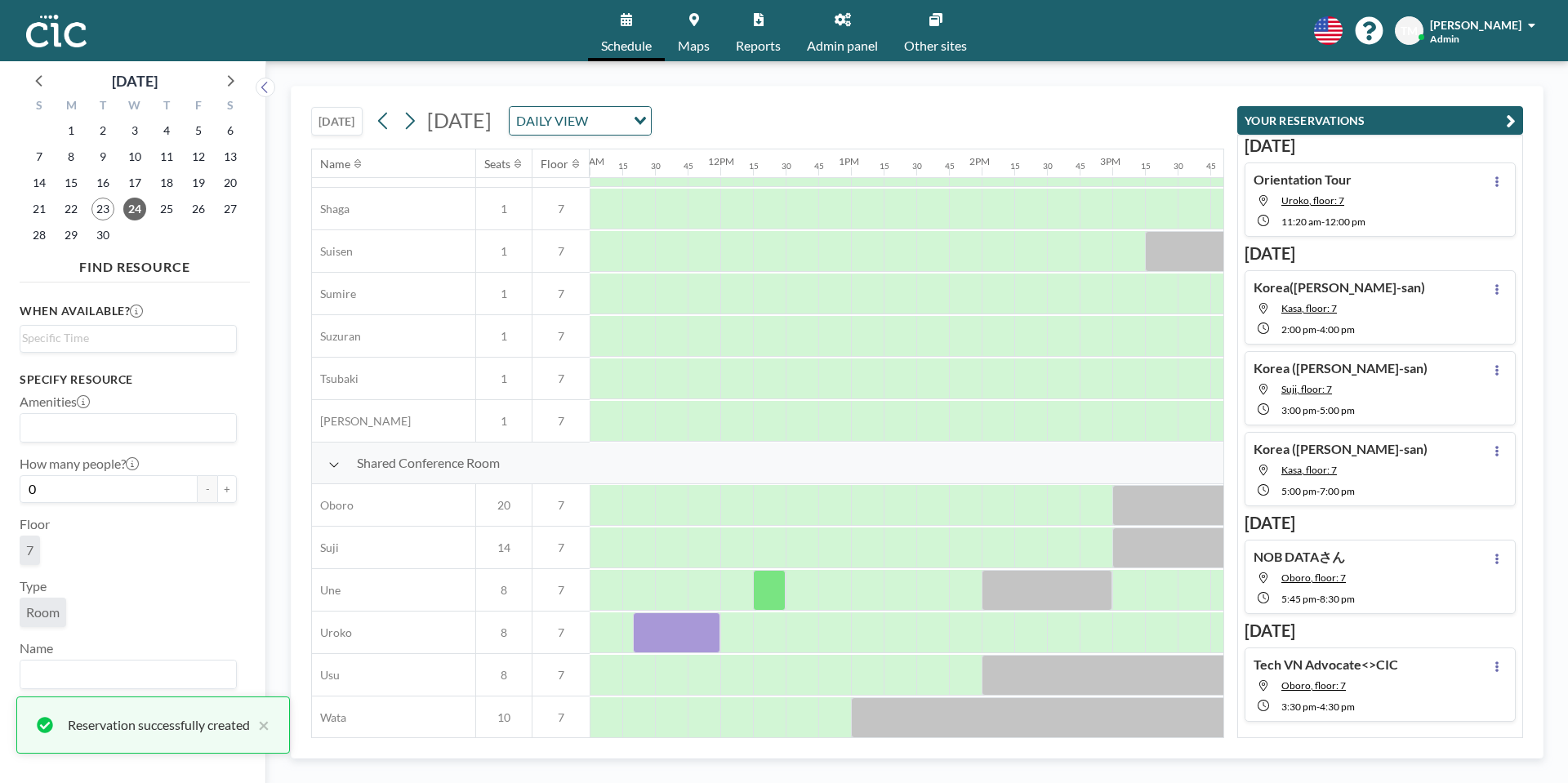
scroll to position [975, 1437]
